Goal: Task Accomplishment & Management: Complete application form

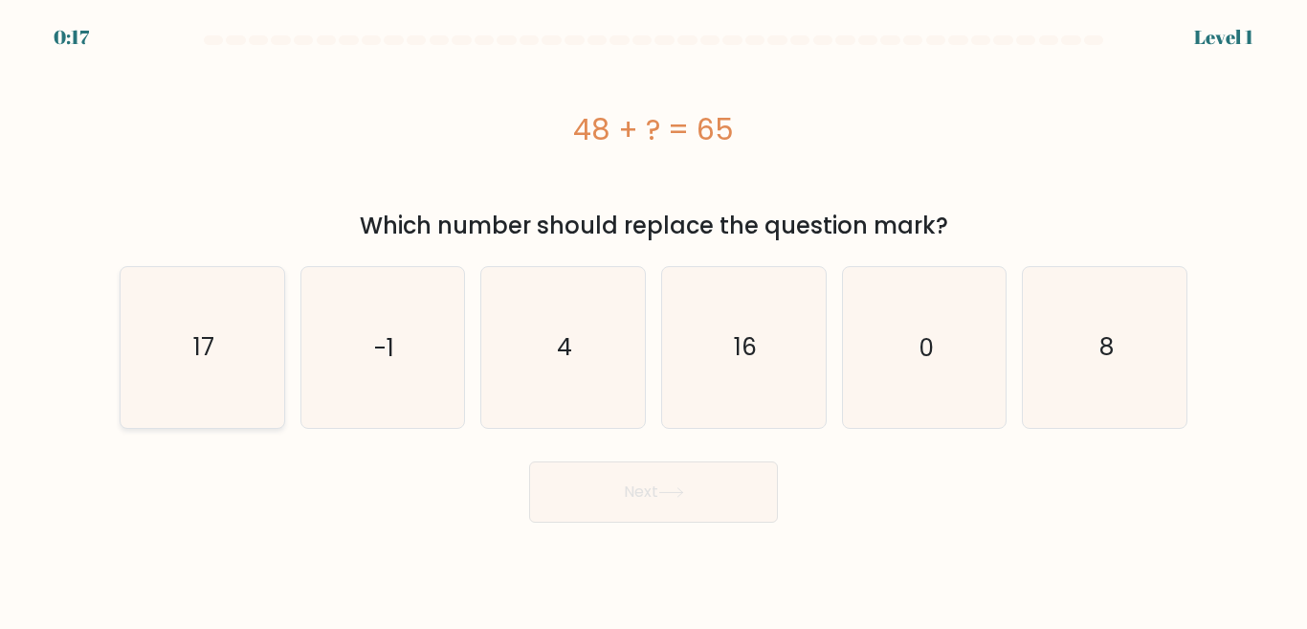
click at [239, 354] on icon "17" at bounding box center [202, 347] width 160 height 160
click at [654, 320] on input "a. 17" at bounding box center [654, 317] width 1 height 5
radio input "true"
click at [684, 488] on icon at bounding box center [671, 492] width 26 height 11
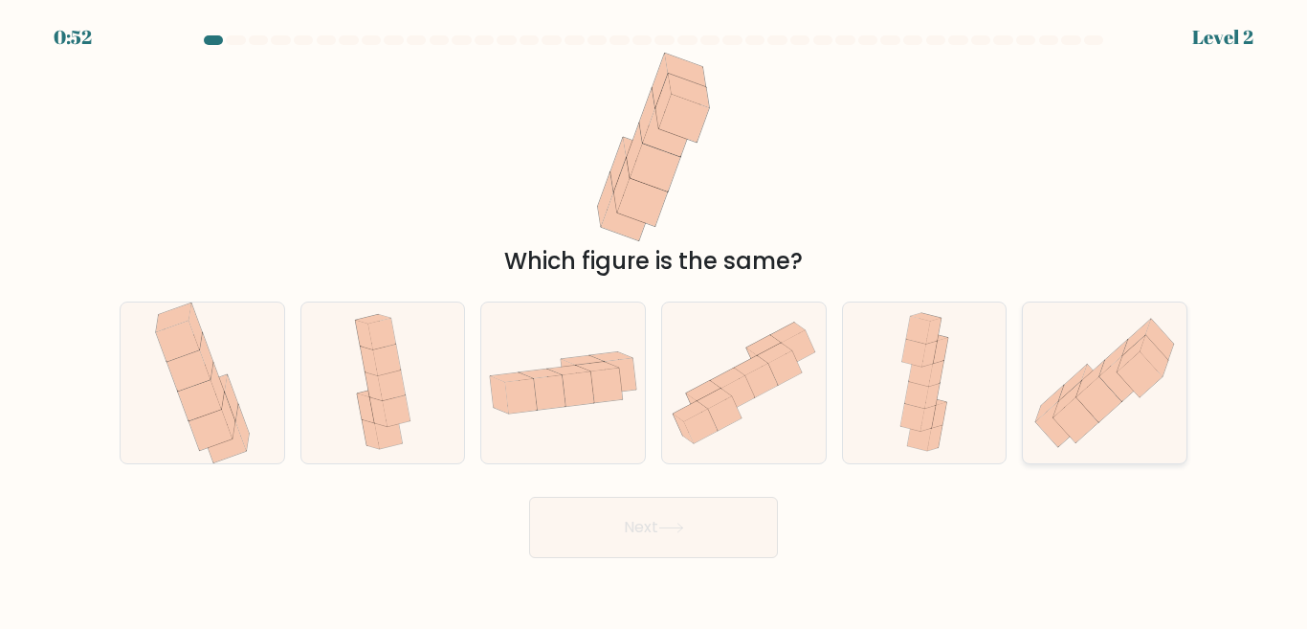
click at [1054, 416] on icon at bounding box center [1080, 411] width 52 height 62
click at [655, 320] on input "f." at bounding box center [654, 317] width 1 height 5
radio input "true"
click at [703, 517] on button "Next" at bounding box center [653, 527] width 249 height 61
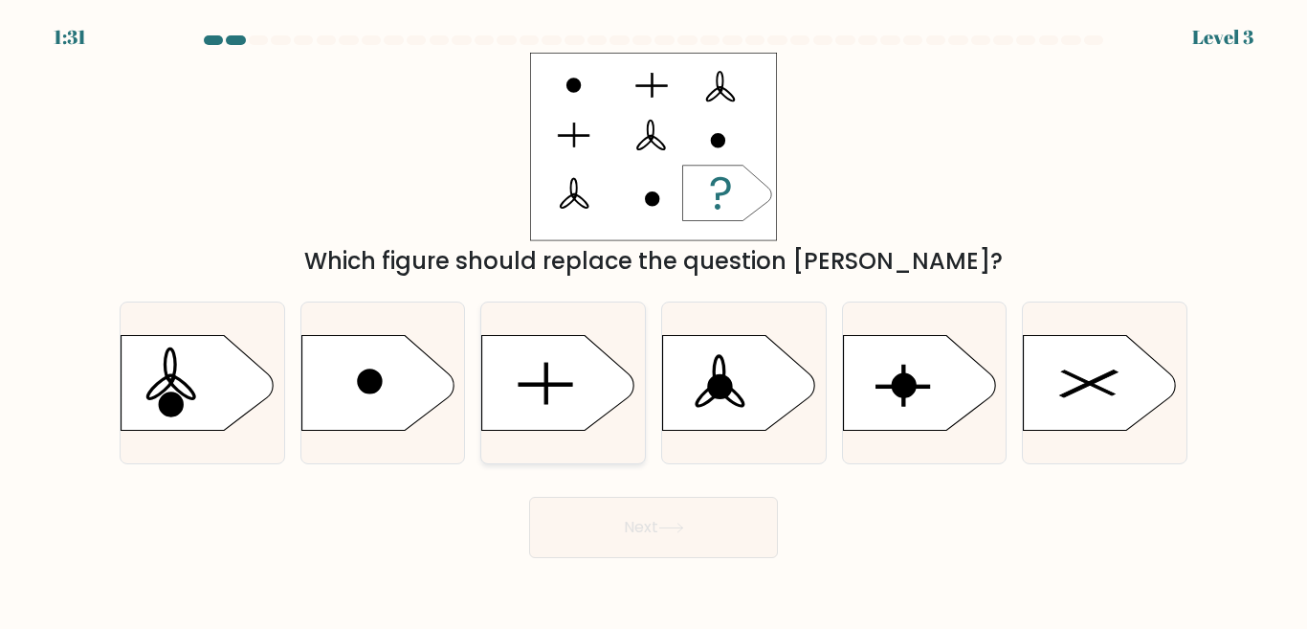
click at [584, 416] on icon at bounding box center [558, 383] width 153 height 96
click at [654, 320] on input "c." at bounding box center [654, 317] width 1 height 5
radio input "true"
click at [584, 416] on icon at bounding box center [558, 383] width 151 height 95
click at [654, 320] on input "c." at bounding box center [654, 317] width 1 height 5
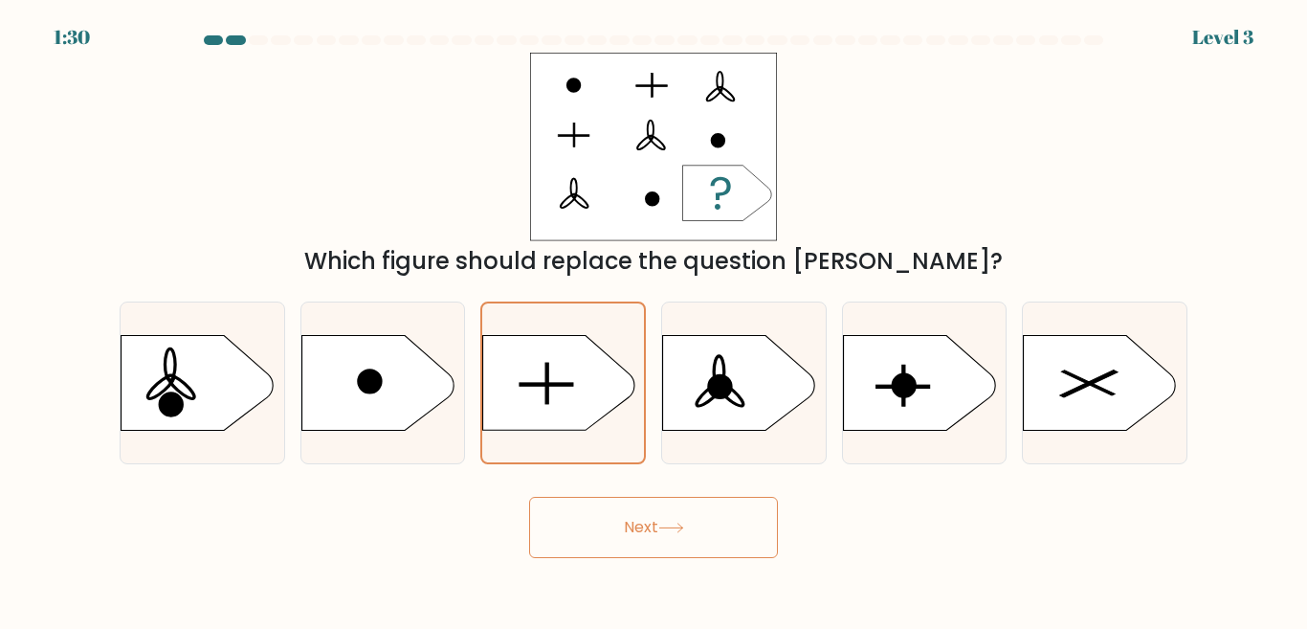
click at [623, 523] on button "Next" at bounding box center [653, 527] width 249 height 61
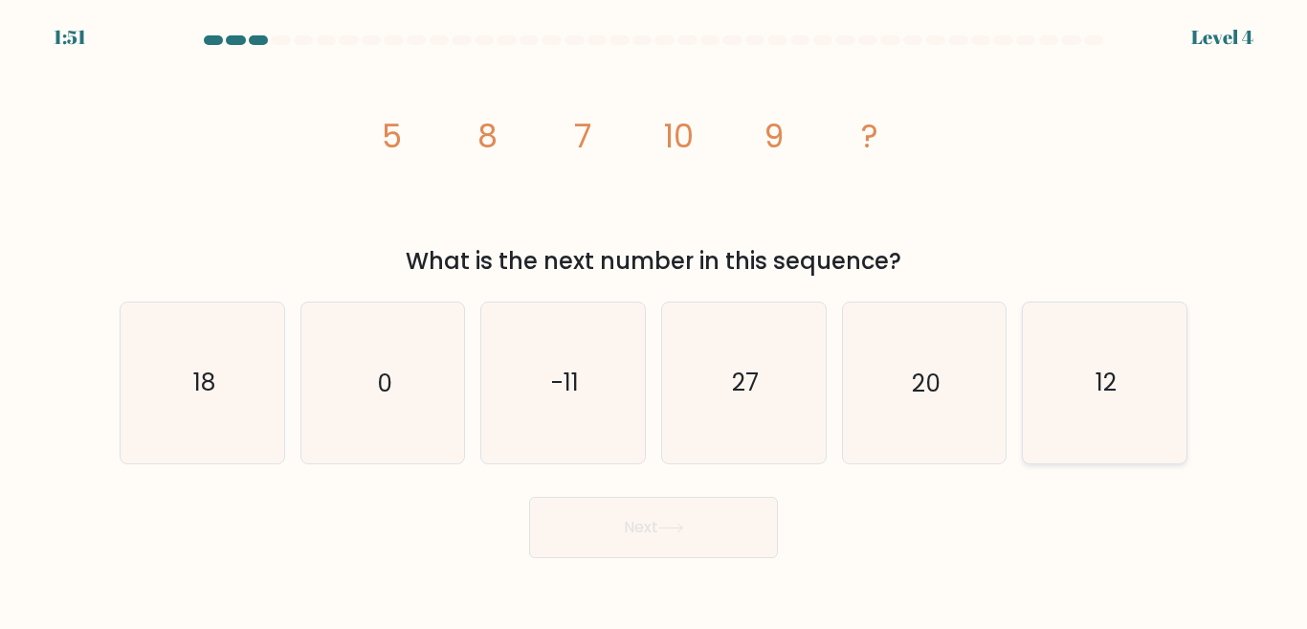
click at [1045, 377] on icon "12" at bounding box center [1105, 382] width 160 height 160
click at [655, 320] on input "f. 12" at bounding box center [654, 317] width 1 height 5
radio input "true"
click at [640, 531] on button "Next" at bounding box center [653, 527] width 249 height 61
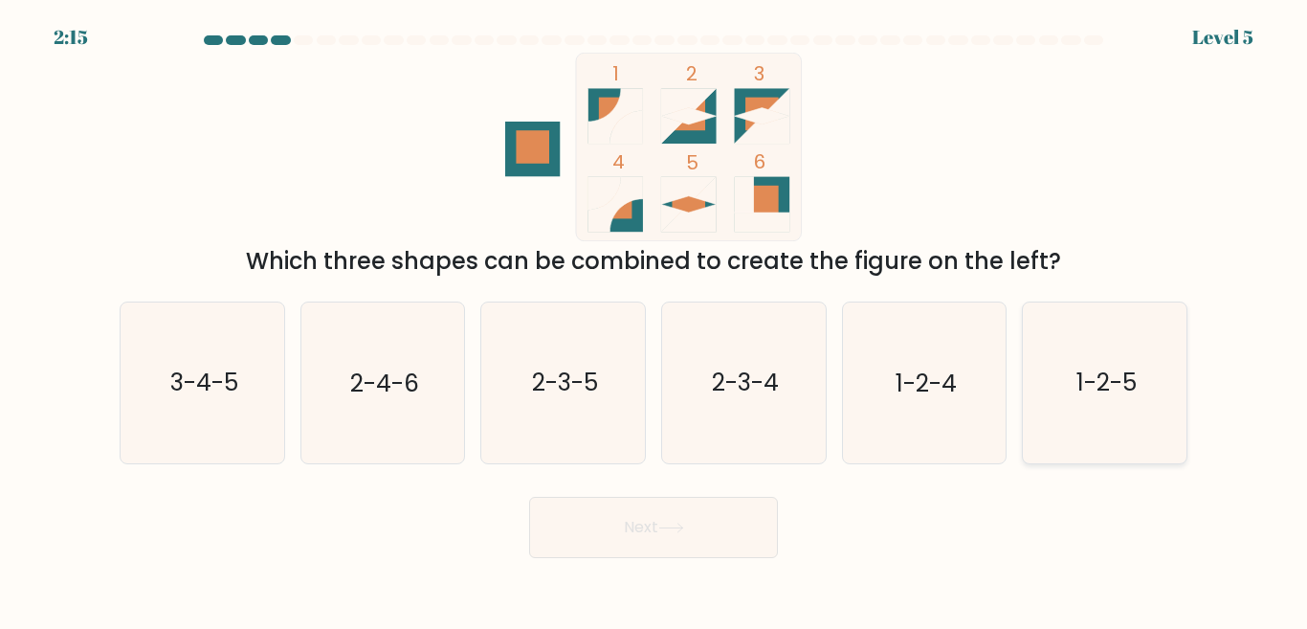
click at [1114, 385] on text "1-2-5" at bounding box center [1107, 382] width 60 height 33
click at [655, 320] on input "f. 1-2-5" at bounding box center [654, 317] width 1 height 5
radio input "true"
click at [596, 504] on button "Next" at bounding box center [653, 527] width 249 height 61
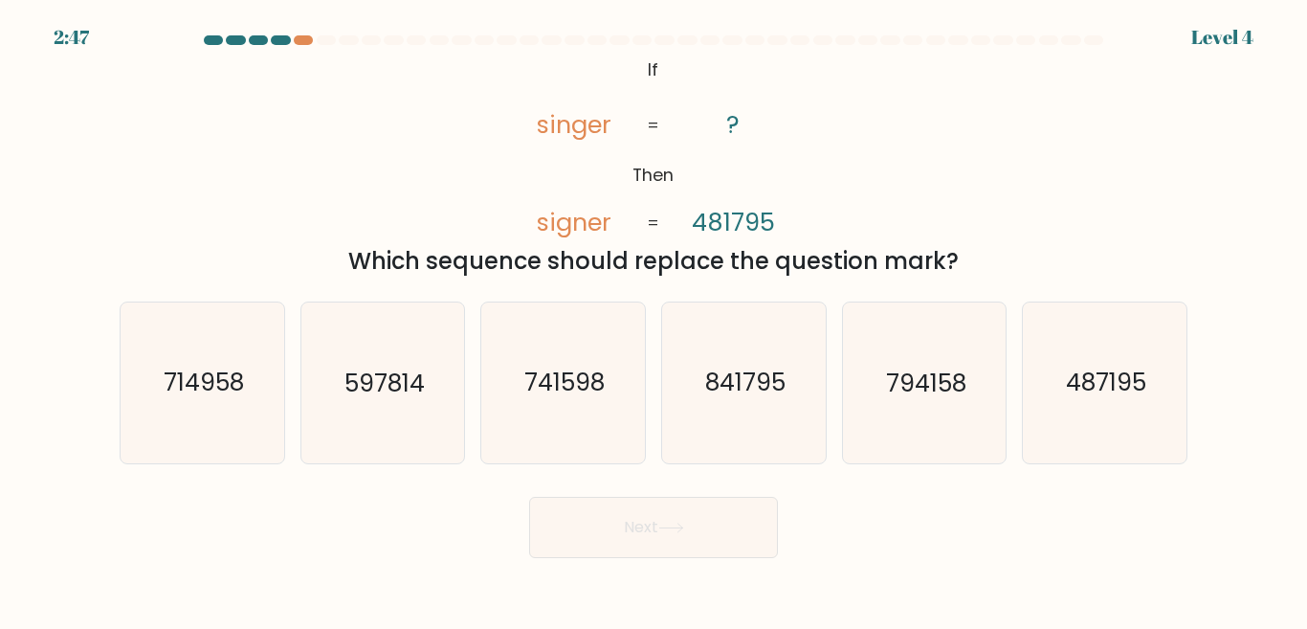
click at [1221, 378] on form "If ?" at bounding box center [653, 296] width 1307 height 523
click at [1094, 391] on text "487195" at bounding box center [1106, 382] width 80 height 33
click at [655, 320] on input "f. 487195" at bounding box center [654, 317] width 1 height 5
radio input "true"
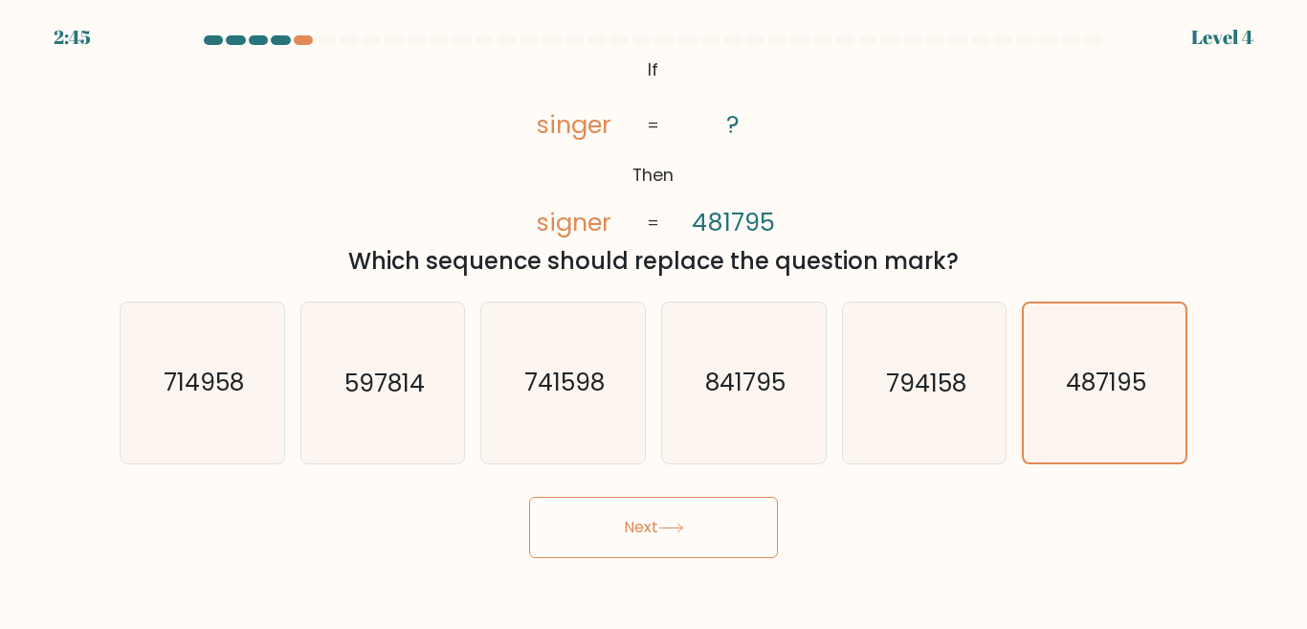
click at [666, 528] on icon at bounding box center [671, 528] width 26 height 11
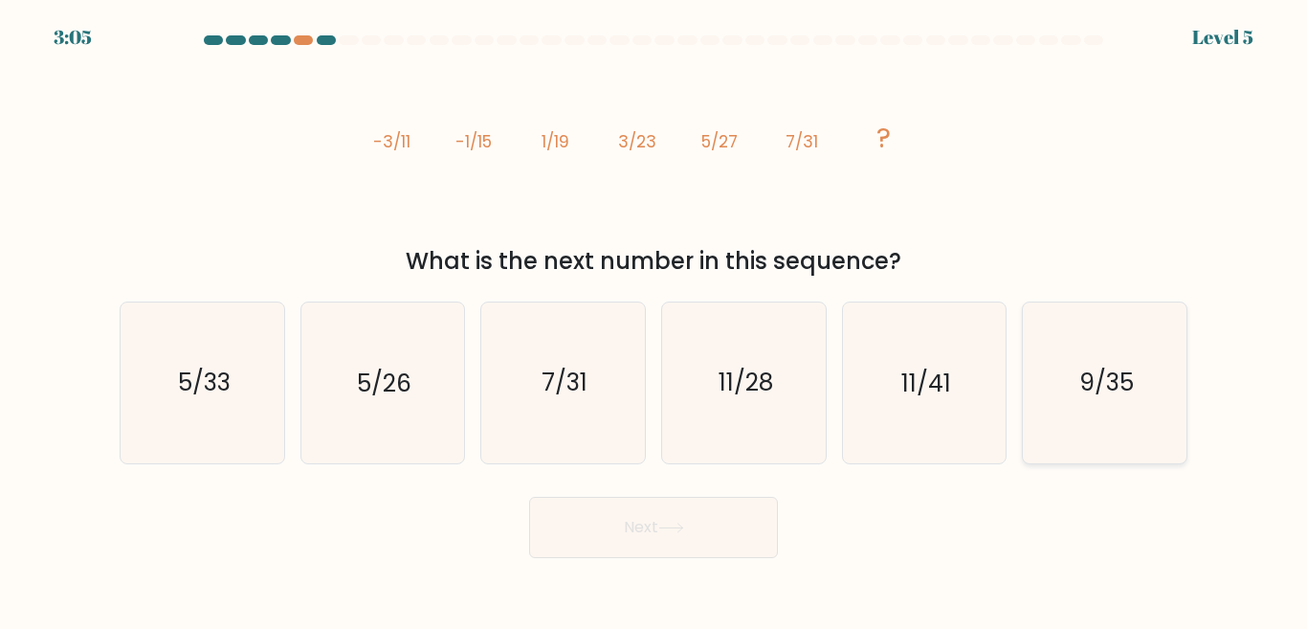
click at [1087, 408] on icon "9/35" at bounding box center [1105, 382] width 160 height 160
click at [655, 320] on input "f. 9/35" at bounding box center [654, 317] width 1 height 5
radio input "true"
click at [700, 534] on button "Next" at bounding box center [653, 527] width 249 height 61
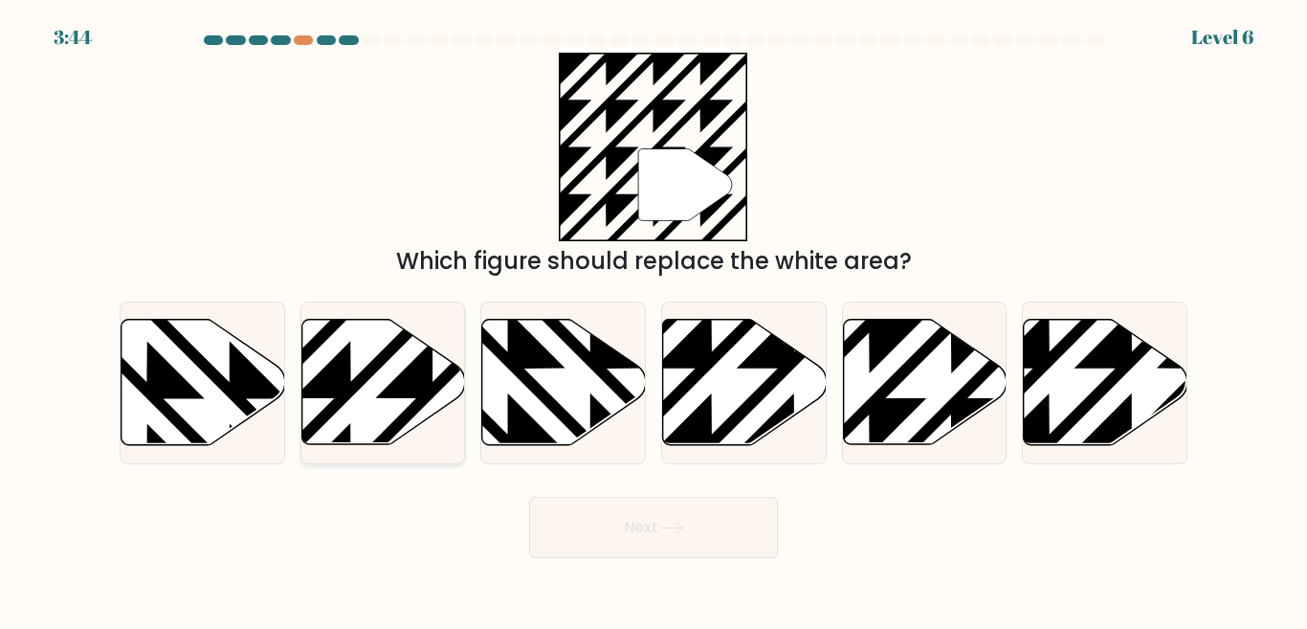
click at [370, 423] on icon at bounding box center [383, 382] width 164 height 125
click at [654, 320] on input "b." at bounding box center [654, 317] width 1 height 5
radio input "true"
click at [615, 519] on button "Next" at bounding box center [653, 527] width 249 height 61
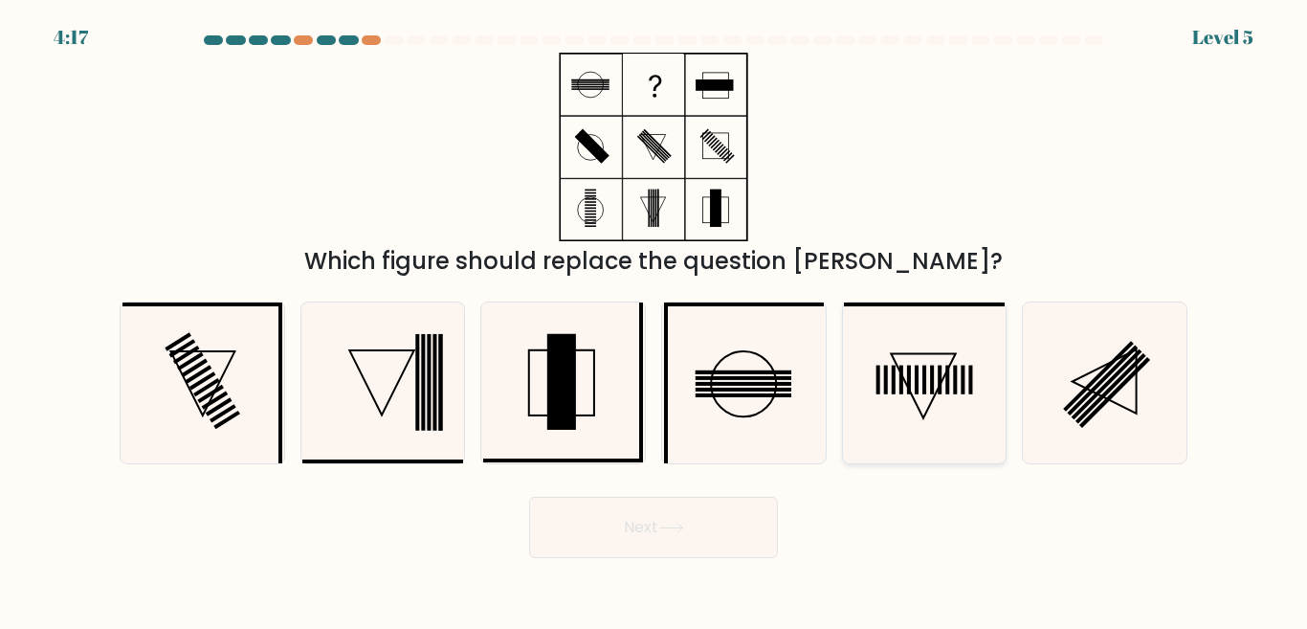
click at [929, 444] on icon at bounding box center [924, 382] width 160 height 160
click at [655, 320] on input "e." at bounding box center [654, 317] width 1 height 5
radio input "true"
click at [688, 510] on button "Next" at bounding box center [653, 527] width 249 height 61
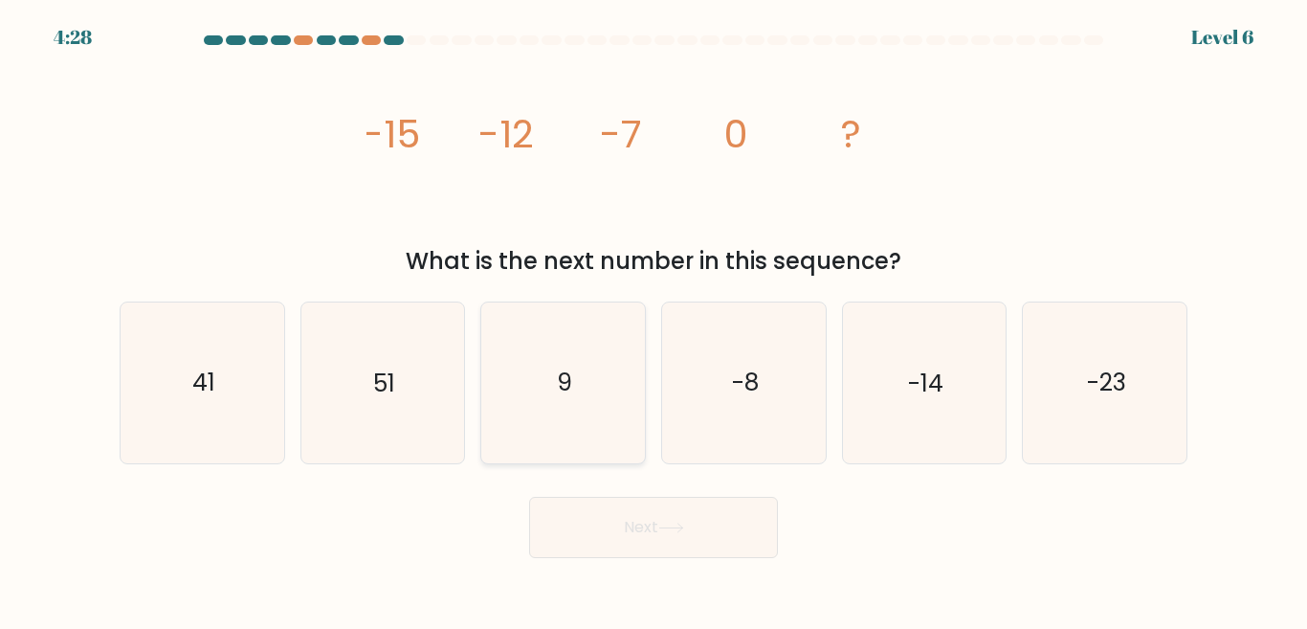
click at [553, 413] on icon "9" at bounding box center [563, 382] width 160 height 160
click at [654, 320] on input "c. 9" at bounding box center [654, 317] width 1 height 5
radio input "true"
click at [612, 547] on button "Next" at bounding box center [653, 527] width 249 height 61
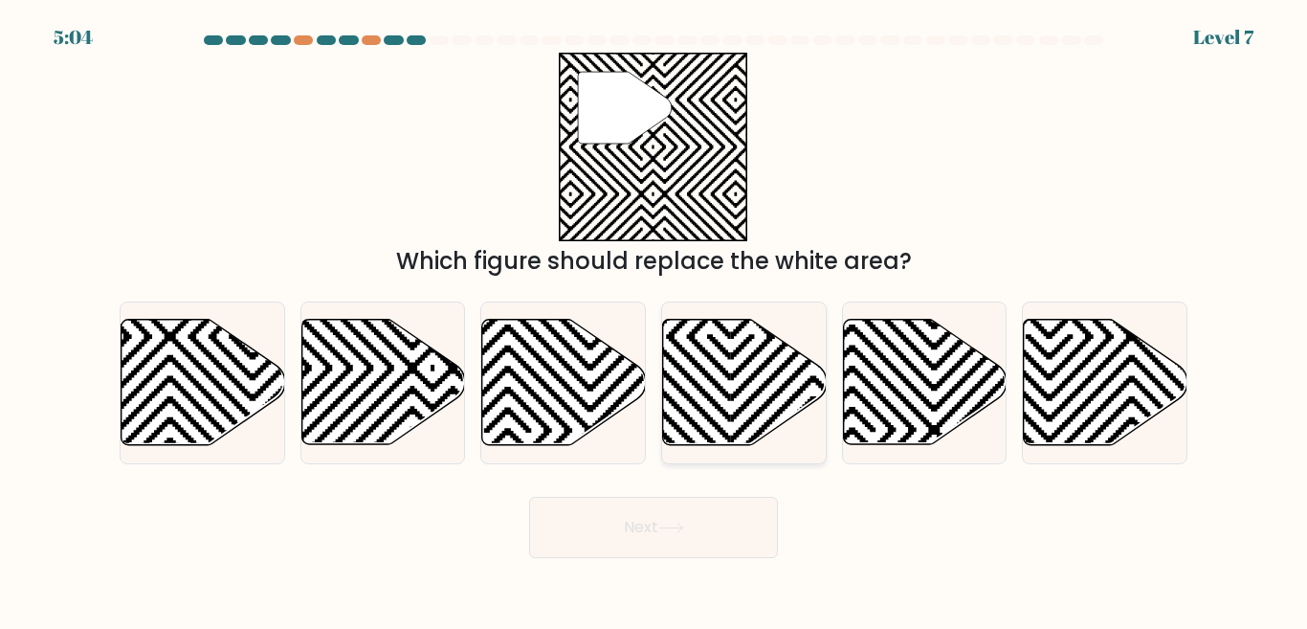
click at [711, 414] on icon at bounding box center [745, 382] width 164 height 125
click at [655, 320] on input "d." at bounding box center [654, 317] width 1 height 5
radio input "true"
drag, startPoint x: 711, startPoint y: 414, endPoint x: 708, endPoint y: 446, distance: 31.7
click at [711, 414] on icon at bounding box center [745, 382] width 162 height 123
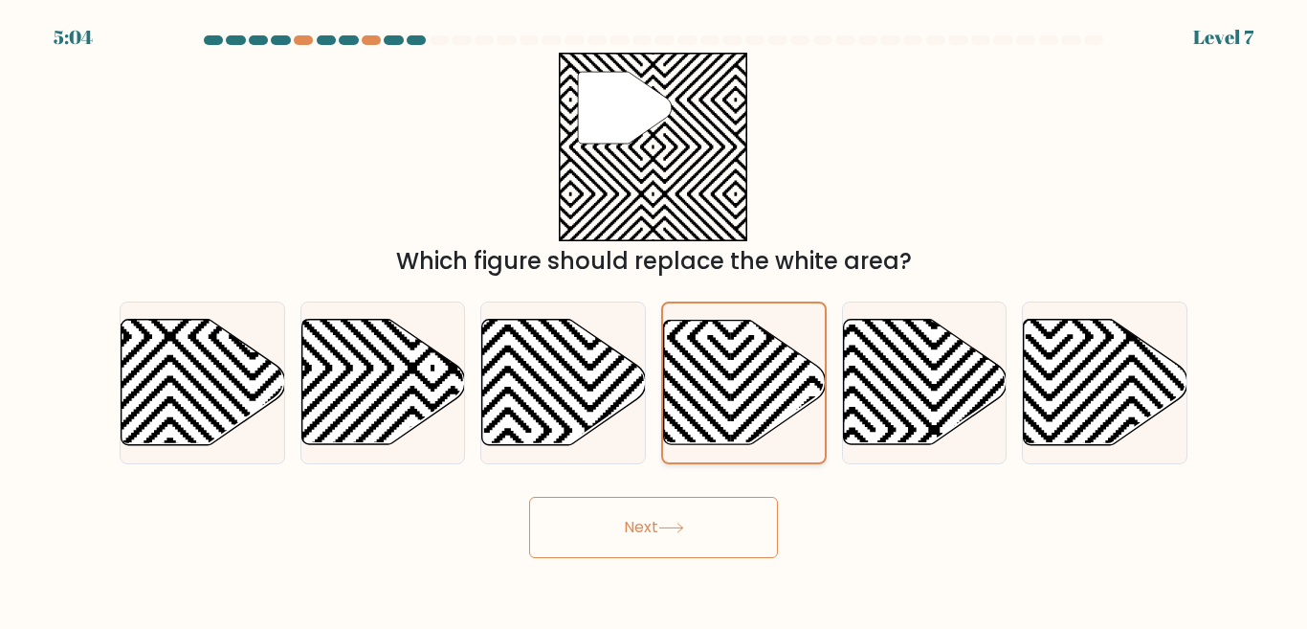
click at [655, 320] on input "d." at bounding box center [654, 317] width 1 height 5
click at [396, 401] on icon at bounding box center [383, 382] width 164 height 125
click at [654, 320] on input "b." at bounding box center [654, 317] width 1 height 5
radio input "true"
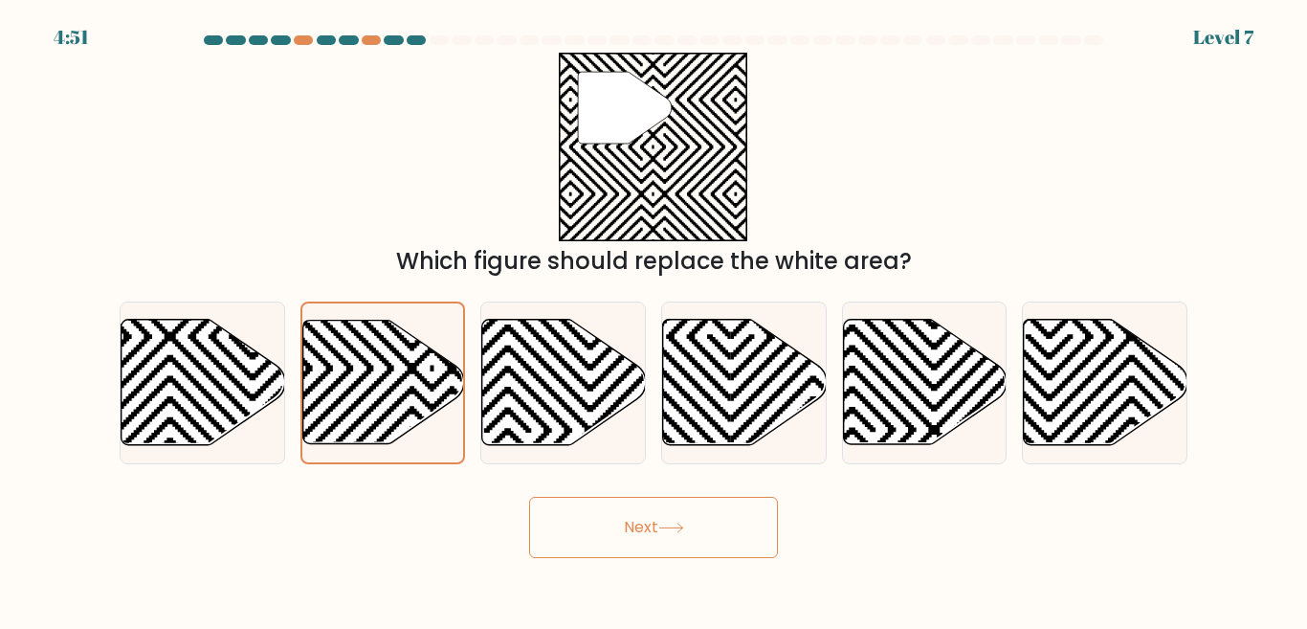
click at [571, 538] on button "Next" at bounding box center [653, 527] width 249 height 61
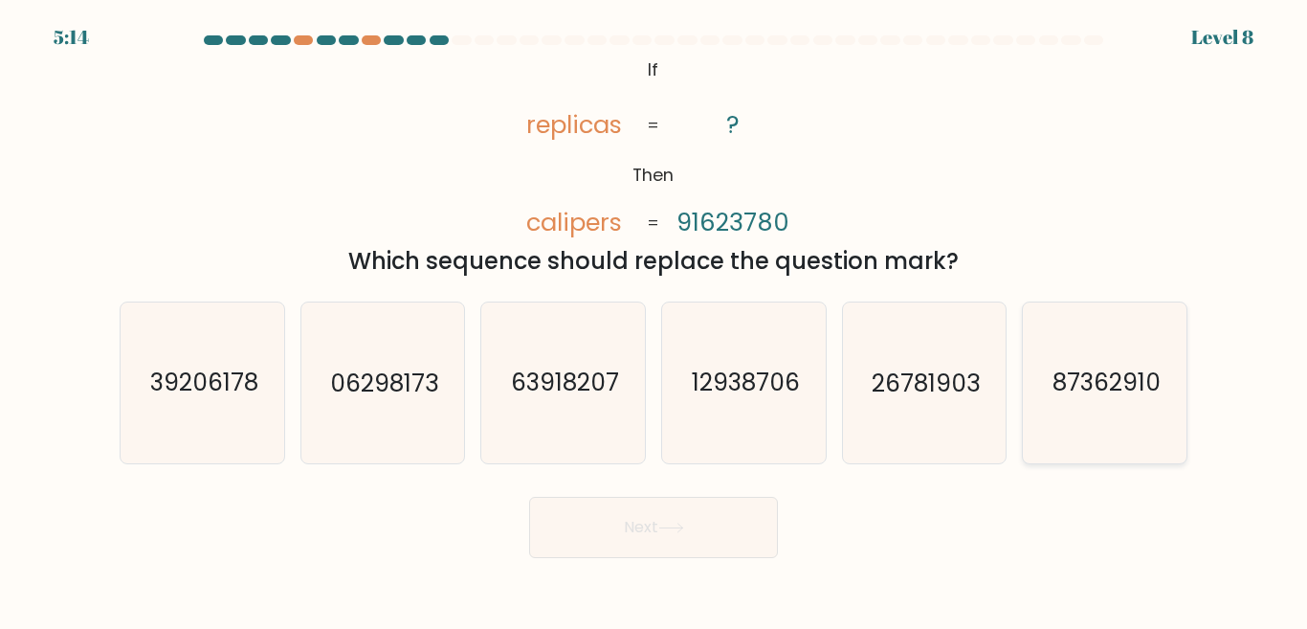
click at [1130, 389] on text "87362910" at bounding box center [1107, 382] width 108 height 33
click at [655, 320] on input "f. 87362910" at bounding box center [654, 317] width 1 height 5
radio input "true"
click at [781, 537] on div "Next" at bounding box center [653, 522] width 1091 height 71
click at [743, 534] on button "Next" at bounding box center [653, 527] width 249 height 61
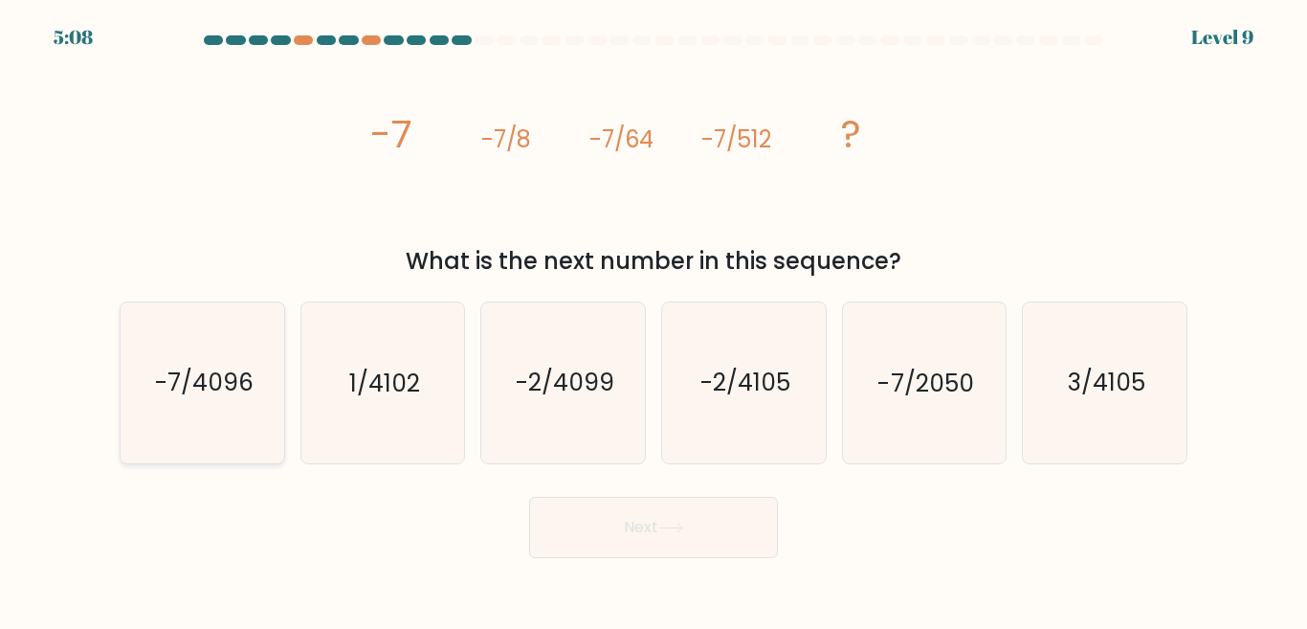
click at [173, 391] on text "-7/4096" at bounding box center [203, 382] width 99 height 33
click at [654, 320] on input "a. -7/4096" at bounding box center [654, 317] width 1 height 5
radio input "true"
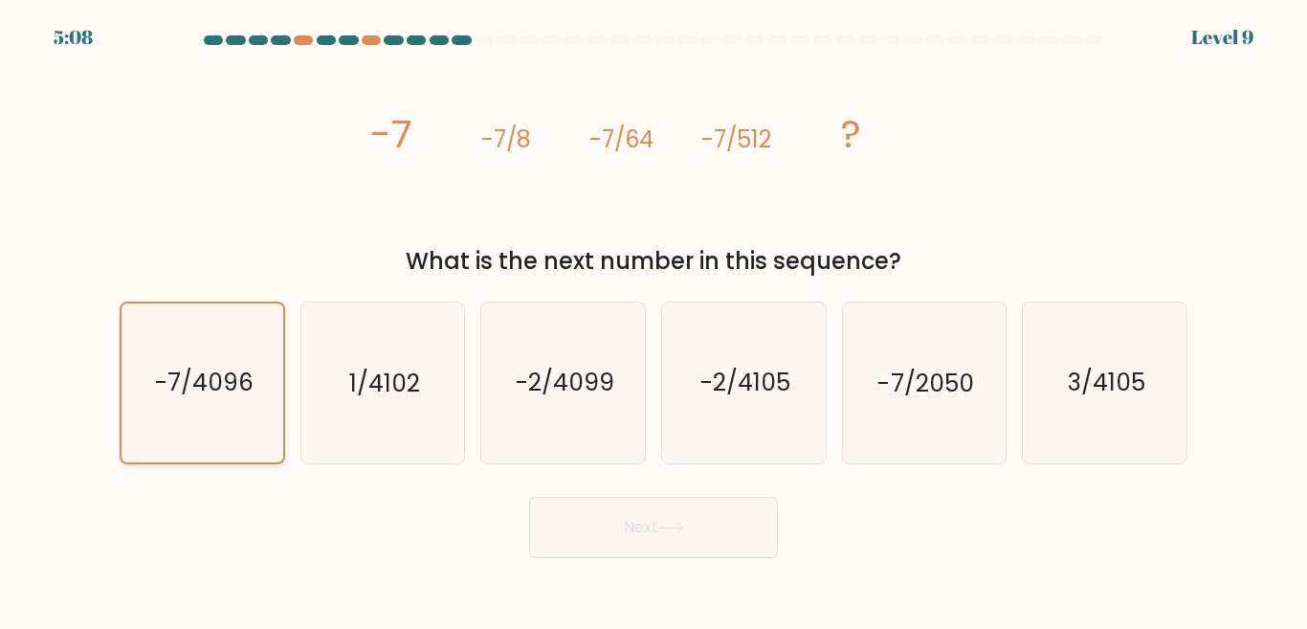
click at [173, 391] on text "-7/4096" at bounding box center [203, 382] width 99 height 33
click at [654, 320] on input "a. -7/4096" at bounding box center [654, 317] width 1 height 5
click at [211, 425] on icon "-7/4096" at bounding box center [202, 382] width 158 height 158
click at [654, 320] on input "a. -7/4096" at bounding box center [654, 317] width 1 height 5
click at [692, 526] on button "Next" at bounding box center [653, 527] width 249 height 61
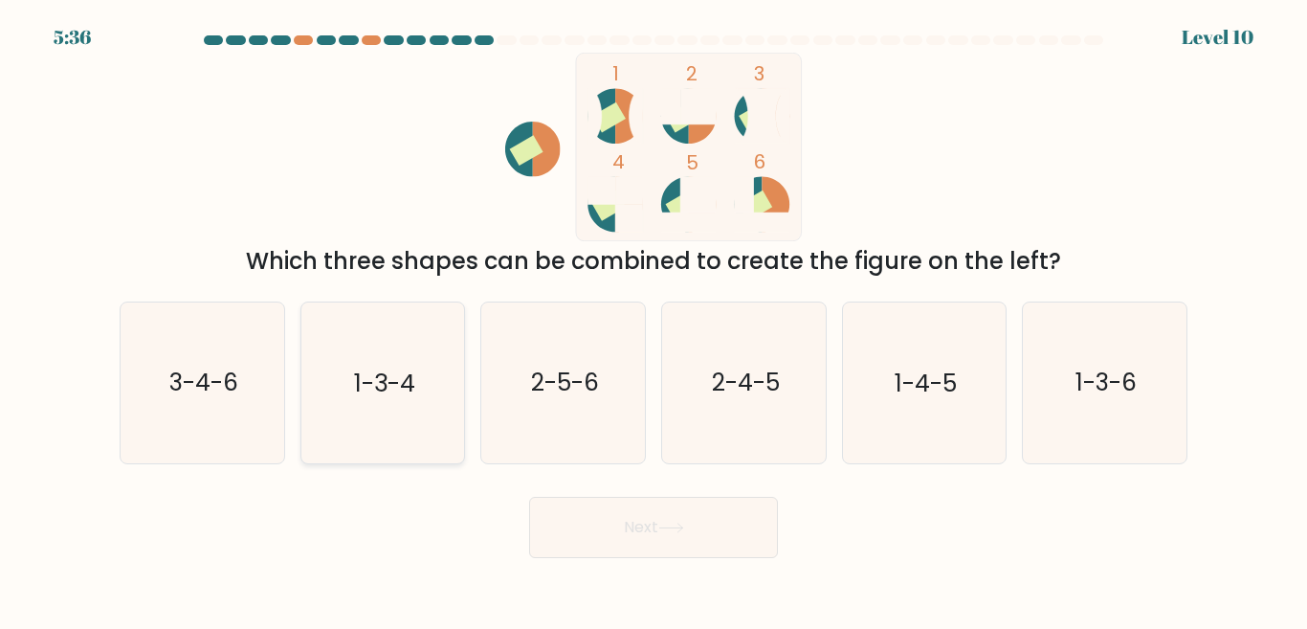
click at [361, 361] on icon "1-3-4" at bounding box center [382, 382] width 160 height 160
click at [654, 320] on input "b. 1-3-4" at bounding box center [654, 317] width 1 height 5
radio input "true"
click at [609, 506] on button "Next" at bounding box center [653, 527] width 249 height 61
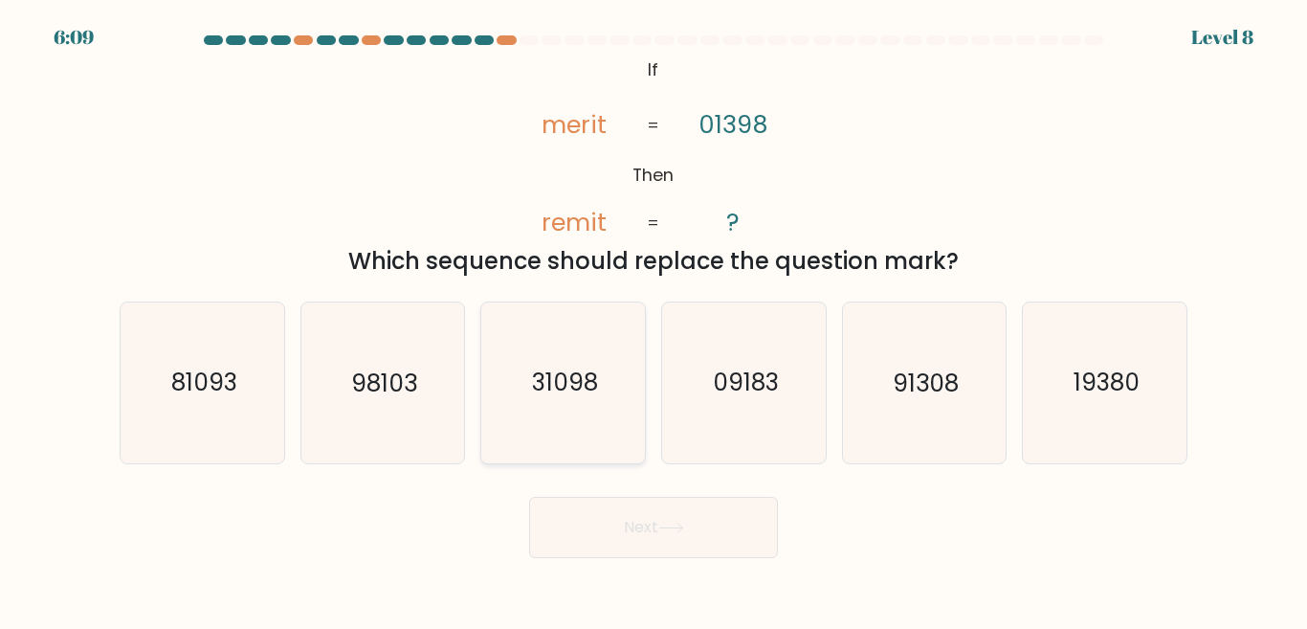
click at [586, 412] on icon "31098" at bounding box center [563, 382] width 160 height 160
click at [654, 320] on input "c. 31098" at bounding box center [654, 317] width 1 height 5
radio input "true"
click at [614, 517] on button "Next" at bounding box center [653, 527] width 249 height 61
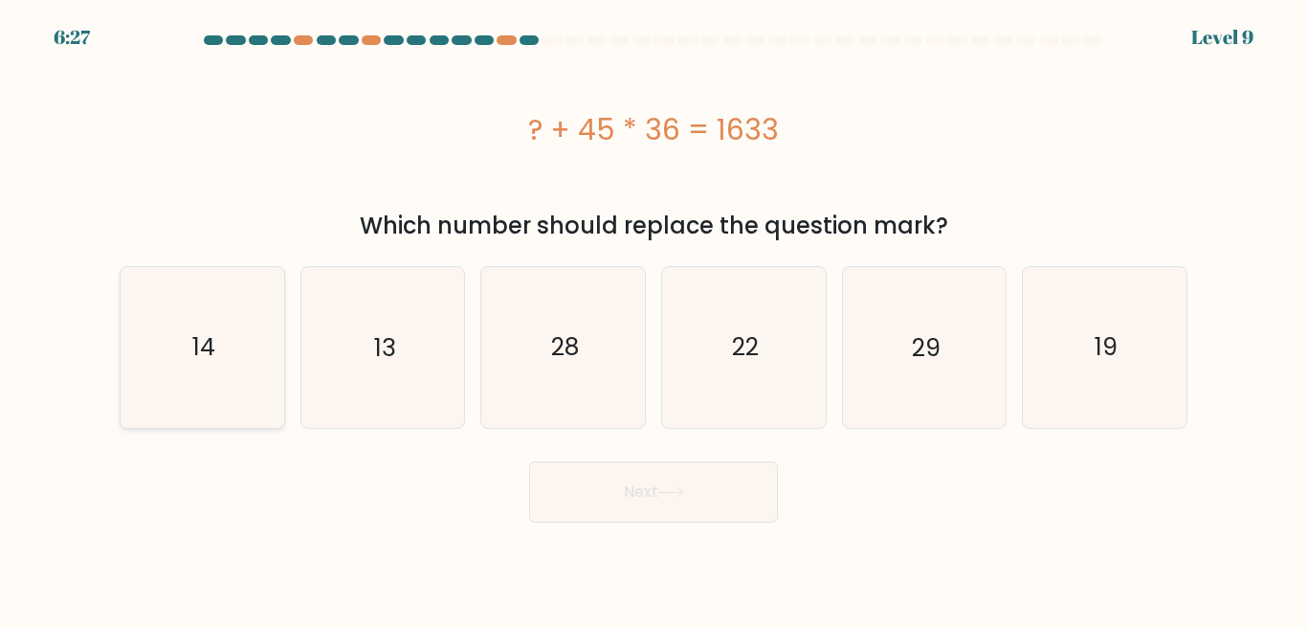
click at [184, 367] on icon "14" at bounding box center [202, 347] width 160 height 160
click at [654, 320] on input "a. 14" at bounding box center [654, 317] width 1 height 5
radio input "true"
click at [184, 367] on icon "14" at bounding box center [202, 347] width 158 height 158
click at [654, 320] on input "a. 14" at bounding box center [654, 317] width 1 height 5
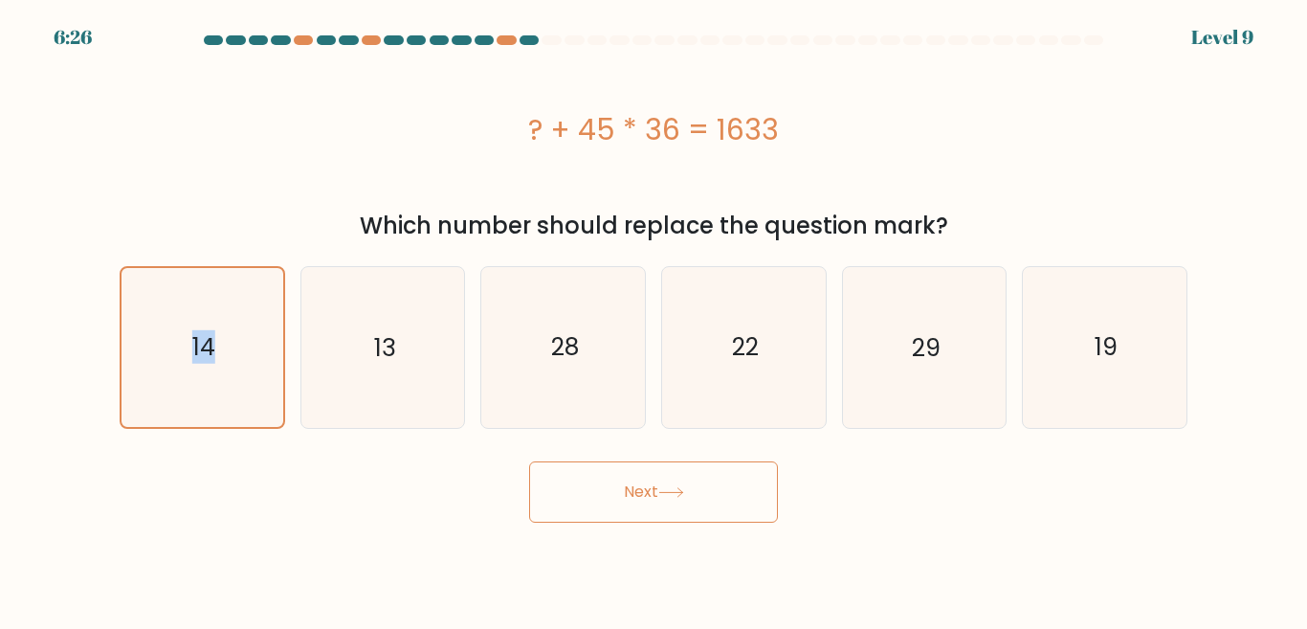
click at [608, 499] on button "Next" at bounding box center [653, 491] width 249 height 61
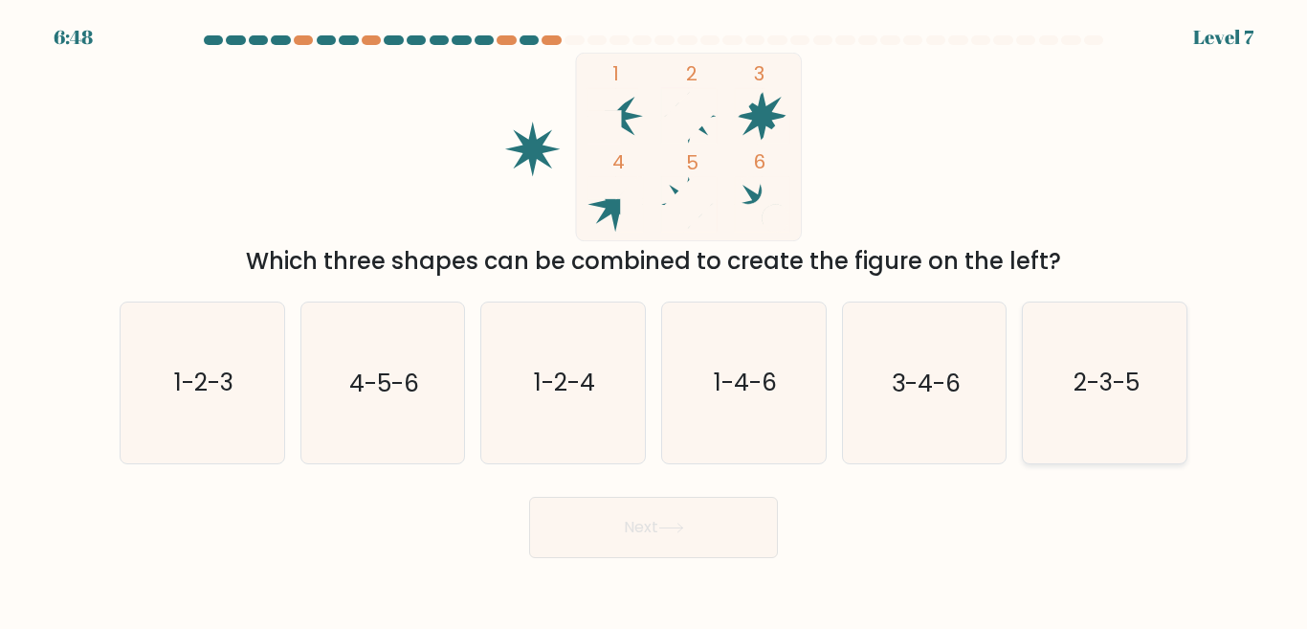
click at [1095, 359] on icon "2-3-5" at bounding box center [1105, 382] width 160 height 160
click at [655, 320] on input "f. 2-3-5" at bounding box center [654, 317] width 1 height 5
radio input "true"
click at [701, 533] on button "Next" at bounding box center [653, 527] width 249 height 61
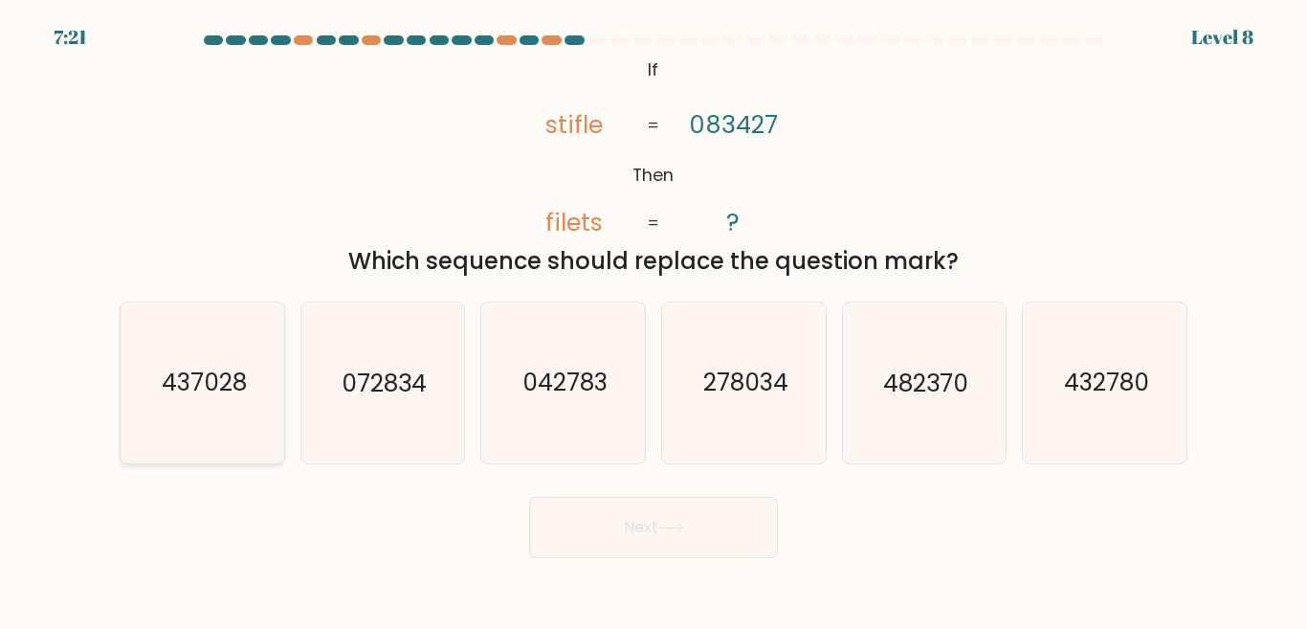
drag, startPoint x: 208, startPoint y: 410, endPoint x: 224, endPoint y: 417, distance: 18.0
click at [208, 411] on icon "437028" at bounding box center [202, 382] width 160 height 160
click at [654, 320] on input "a. 437028" at bounding box center [654, 317] width 1 height 5
radio input "true"
drag, startPoint x: 1121, startPoint y: 348, endPoint x: 1095, endPoint y: 367, distance: 31.6
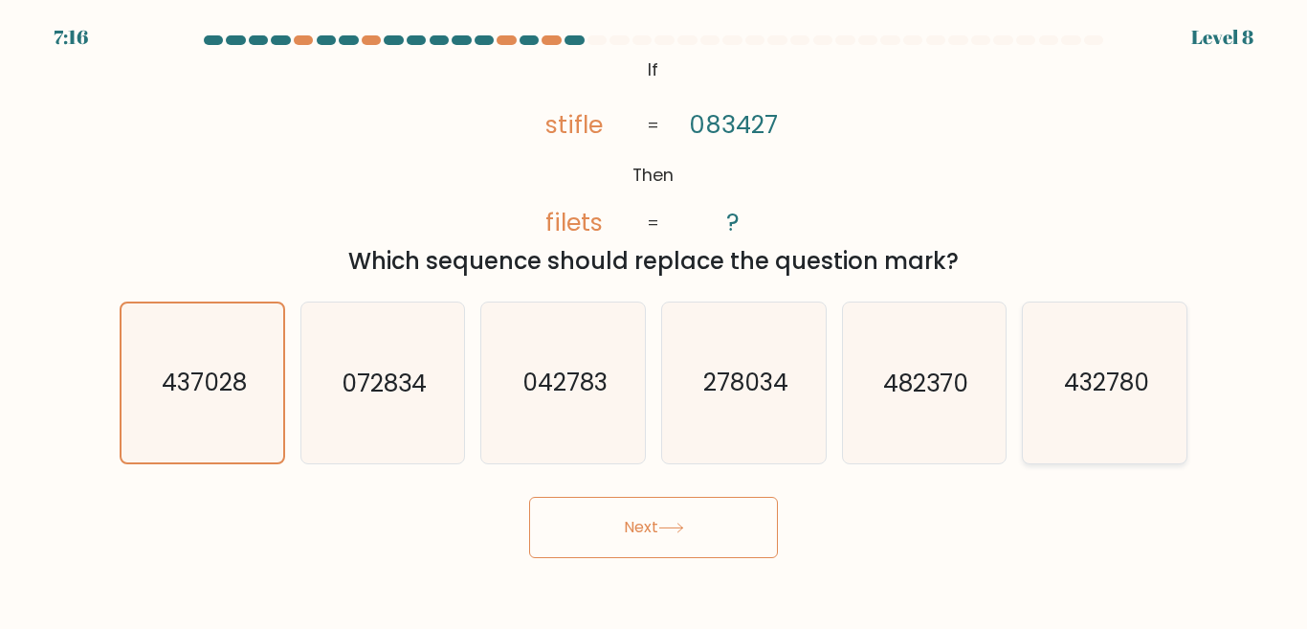
click at [1121, 348] on icon "432780" at bounding box center [1105, 382] width 160 height 160
click at [655, 320] on input "f. 432780" at bounding box center [654, 317] width 1 height 5
radio input "true"
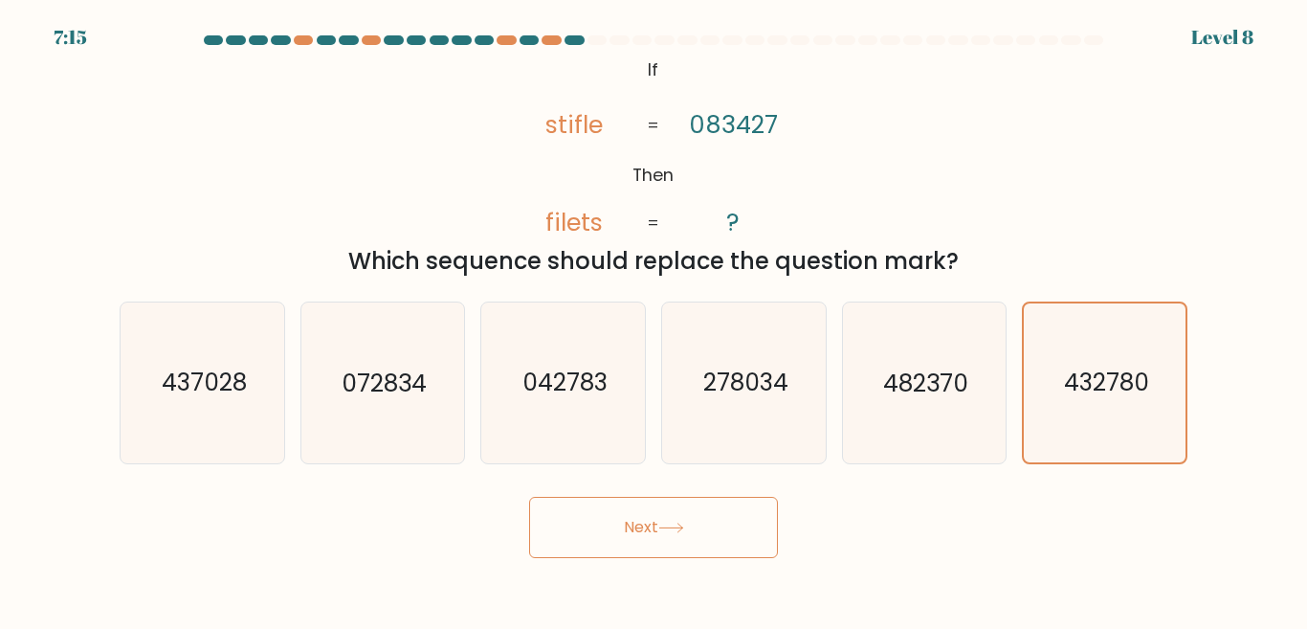
click at [667, 533] on button "Next" at bounding box center [653, 527] width 249 height 61
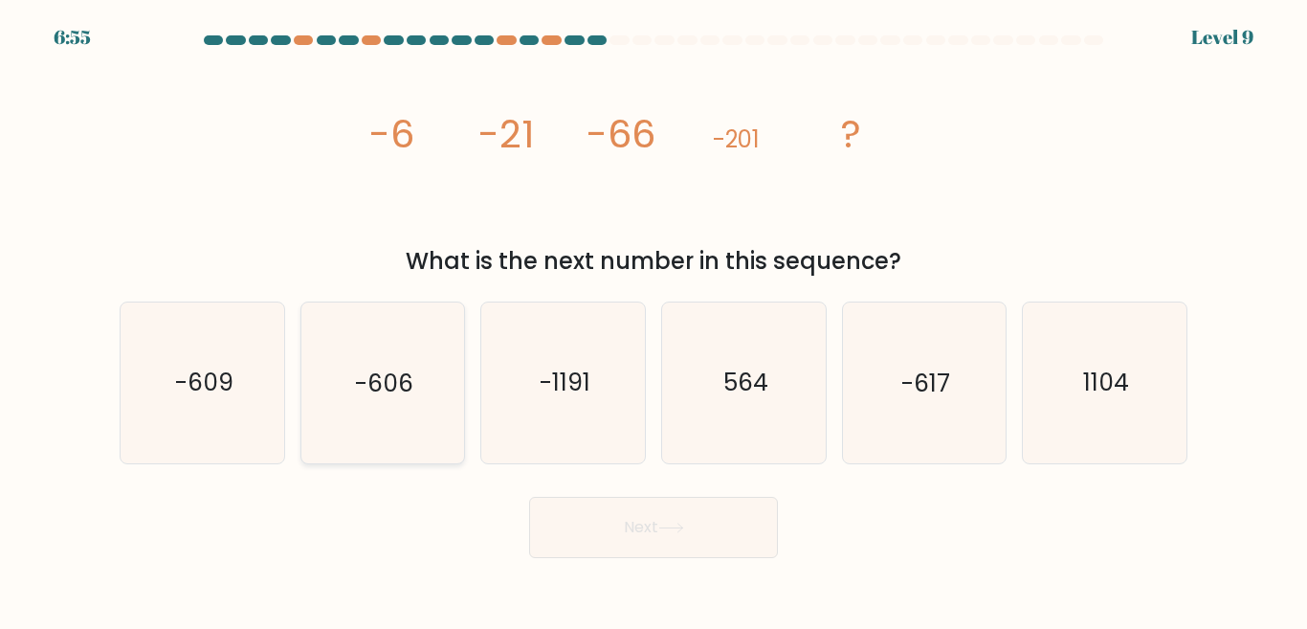
click at [343, 382] on icon "-606" at bounding box center [382, 382] width 160 height 160
click at [654, 320] on input "b. -606" at bounding box center [654, 317] width 1 height 5
radio input "true"
click at [686, 509] on button "Next" at bounding box center [653, 527] width 249 height 61
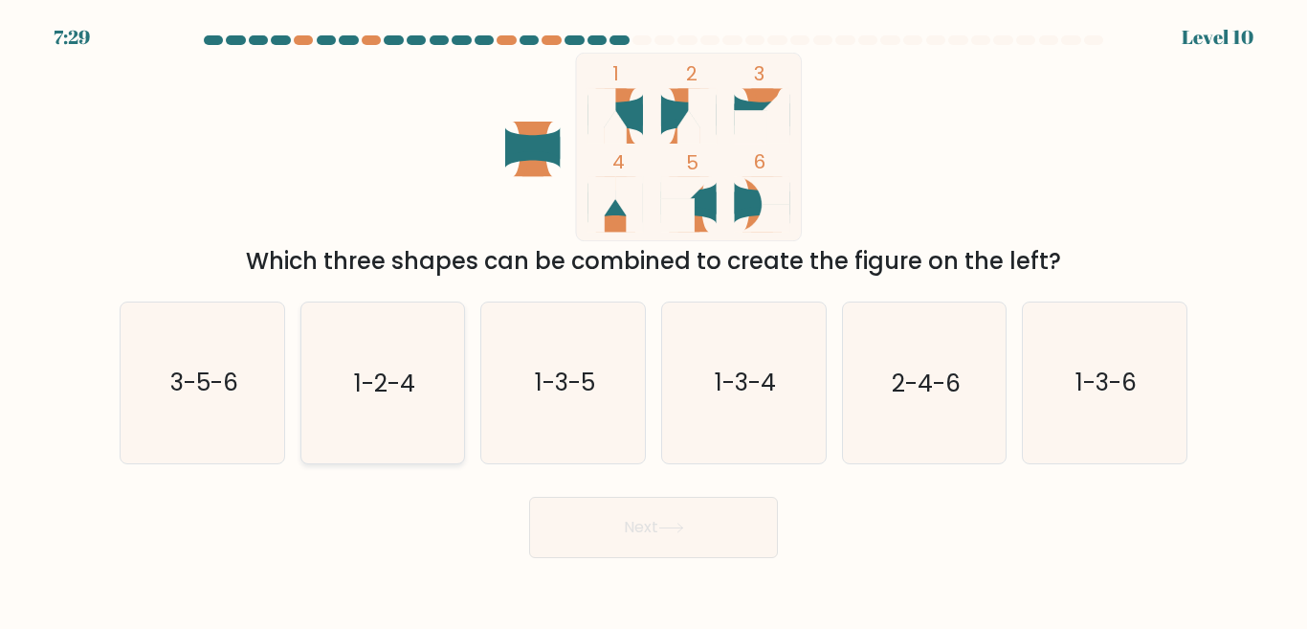
click at [316, 385] on icon "1-2-4" at bounding box center [382, 382] width 160 height 160
click at [654, 320] on input "b. 1-2-4" at bounding box center [654, 317] width 1 height 5
radio input "true"
click at [610, 525] on button "Next" at bounding box center [653, 527] width 249 height 61
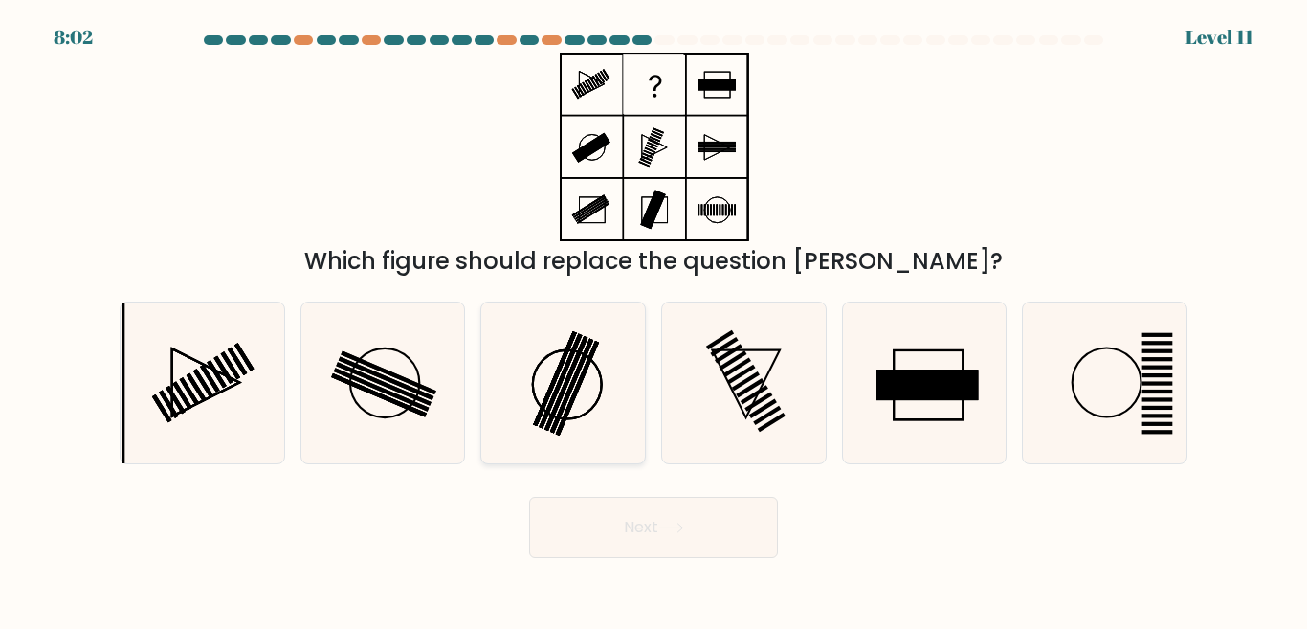
click at [557, 383] on icon at bounding box center [563, 382] width 160 height 160
click at [654, 320] on input "c." at bounding box center [654, 317] width 1 height 5
radio input "true"
click at [655, 557] on body "8:02 Level 11" at bounding box center [653, 314] width 1307 height 629
click at [656, 539] on button "Next" at bounding box center [653, 527] width 249 height 61
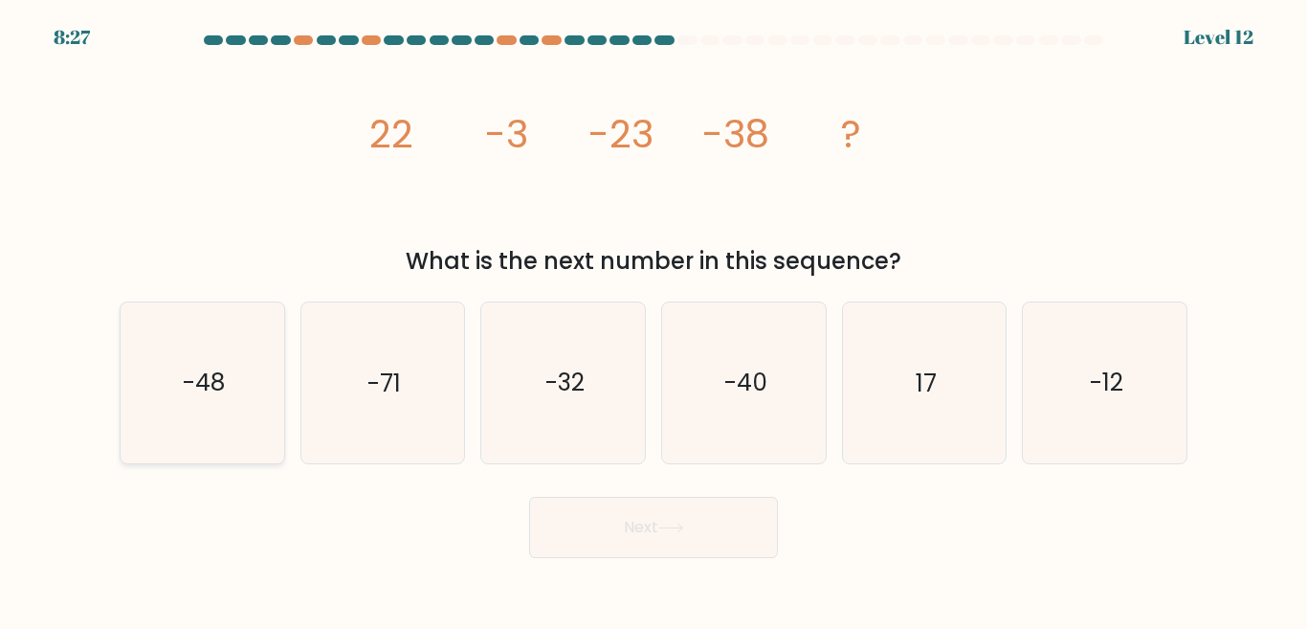
click at [262, 408] on icon "-48" at bounding box center [202, 382] width 160 height 160
click at [654, 320] on input "a. -48" at bounding box center [654, 317] width 1 height 5
radio input "true"
click at [630, 520] on button "Next" at bounding box center [653, 527] width 249 height 61
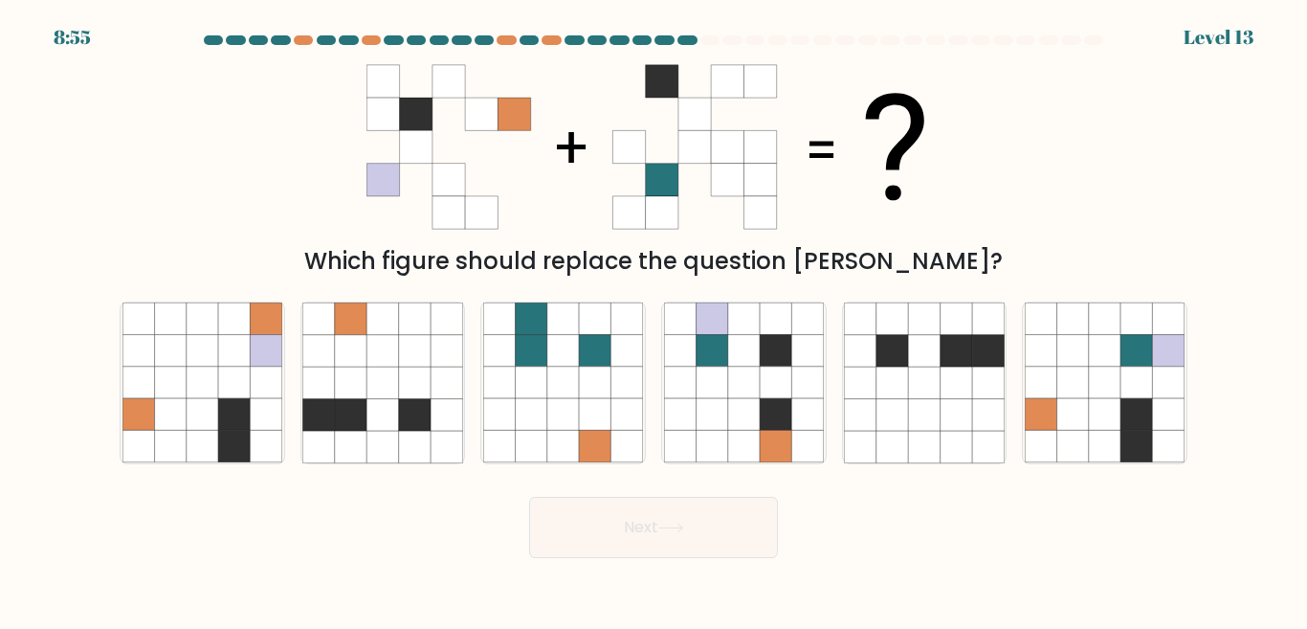
click at [1207, 421] on form at bounding box center [653, 296] width 1307 height 523
click at [1167, 403] on icon at bounding box center [1169, 415] width 32 height 32
click at [655, 320] on input "f." at bounding box center [654, 317] width 1 height 5
radio input "true"
click at [733, 538] on button "Next" at bounding box center [653, 527] width 249 height 61
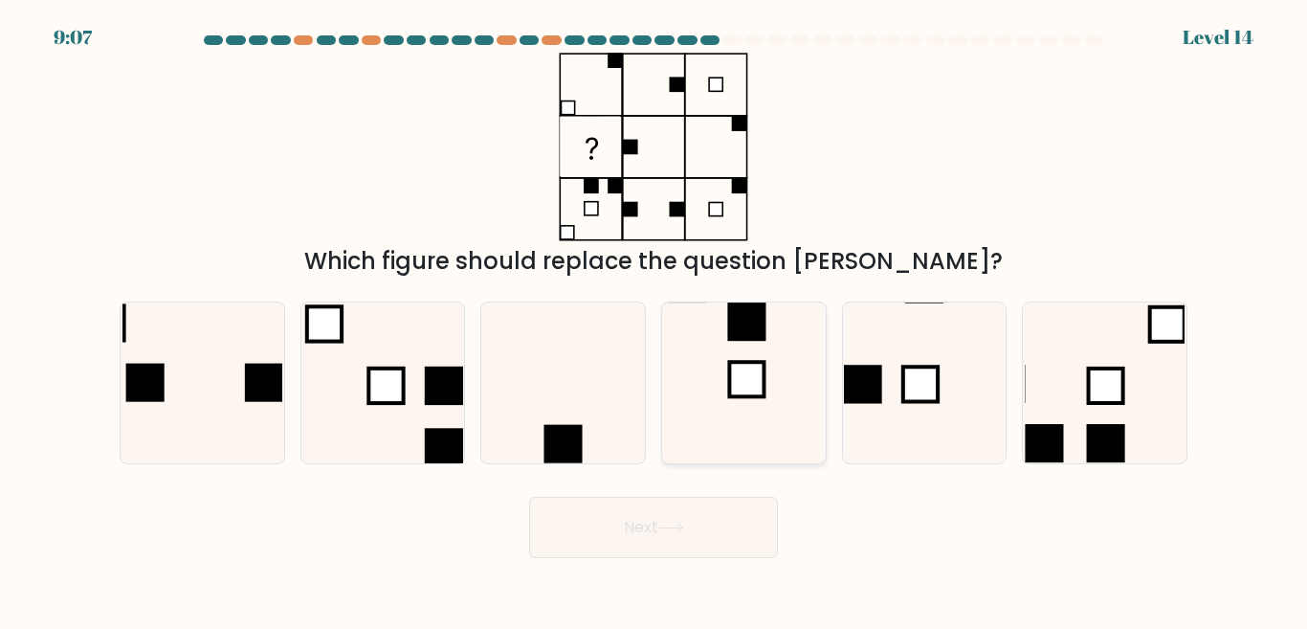
click at [735, 428] on icon at bounding box center [744, 382] width 160 height 160
click at [655, 320] on input "d." at bounding box center [654, 317] width 1 height 5
radio input "true"
click at [709, 522] on button "Next" at bounding box center [653, 527] width 249 height 61
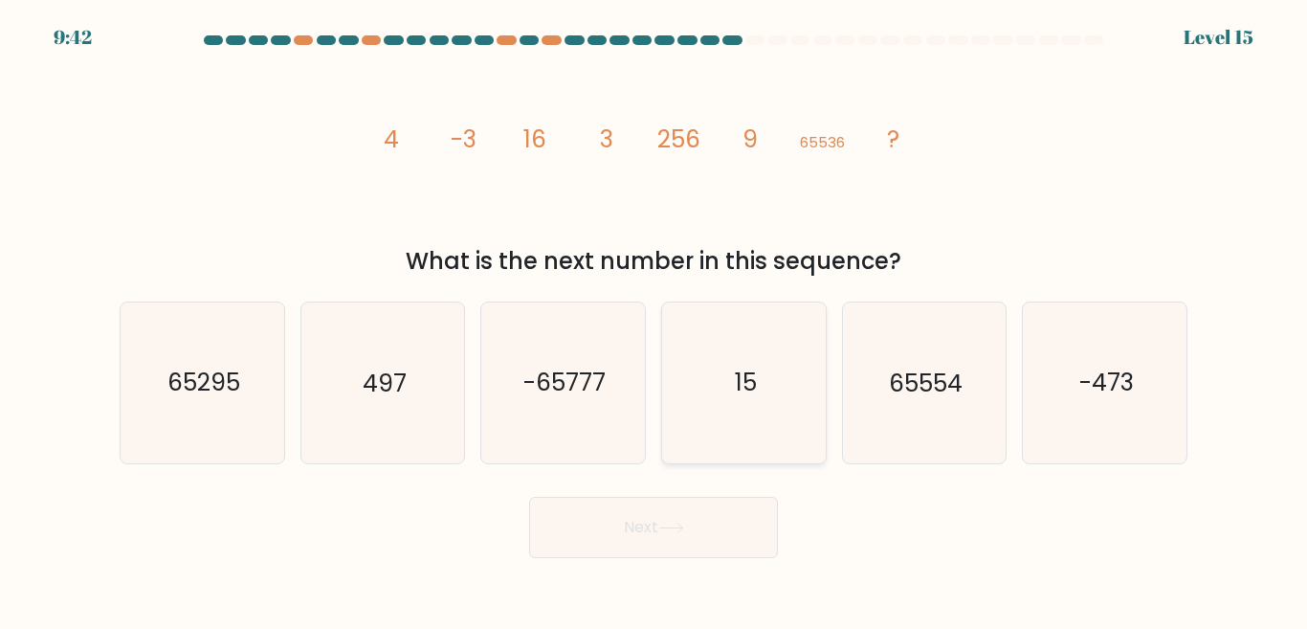
click at [723, 404] on icon "15" at bounding box center [744, 382] width 160 height 160
click at [655, 320] on input "d. 15" at bounding box center [654, 317] width 1 height 5
radio input "true"
click at [723, 404] on icon "15" at bounding box center [744, 382] width 158 height 158
click at [655, 320] on input "d. 15" at bounding box center [654, 317] width 1 height 5
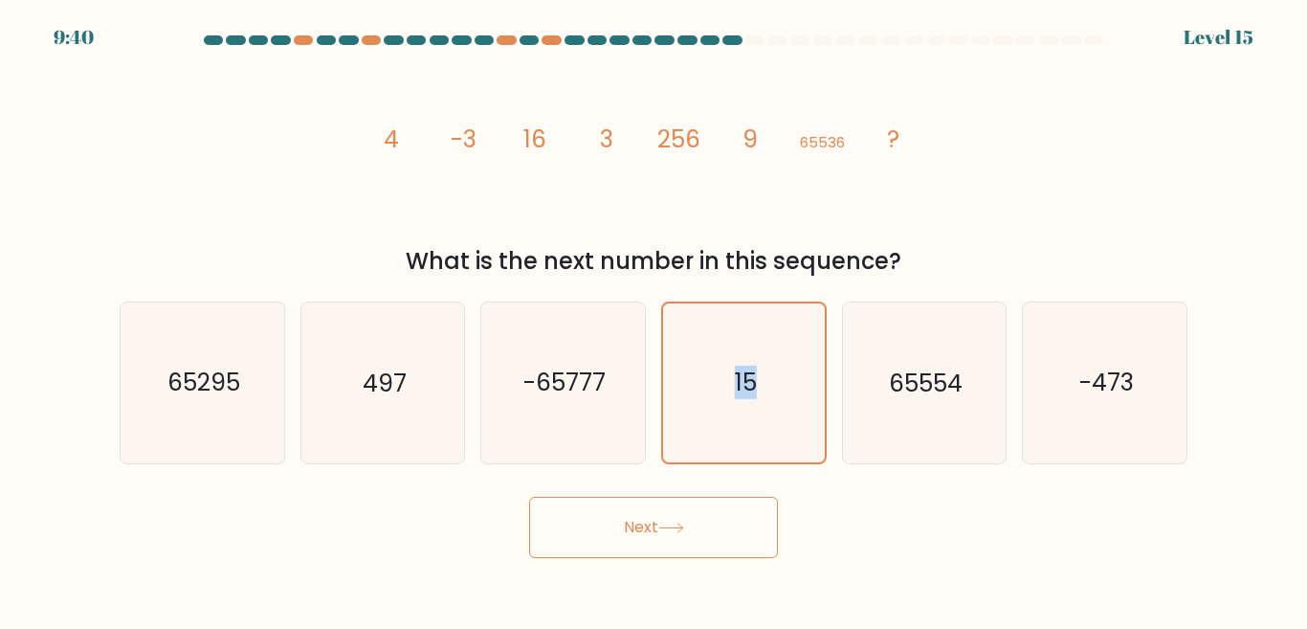
click at [698, 514] on button "Next" at bounding box center [653, 527] width 249 height 61
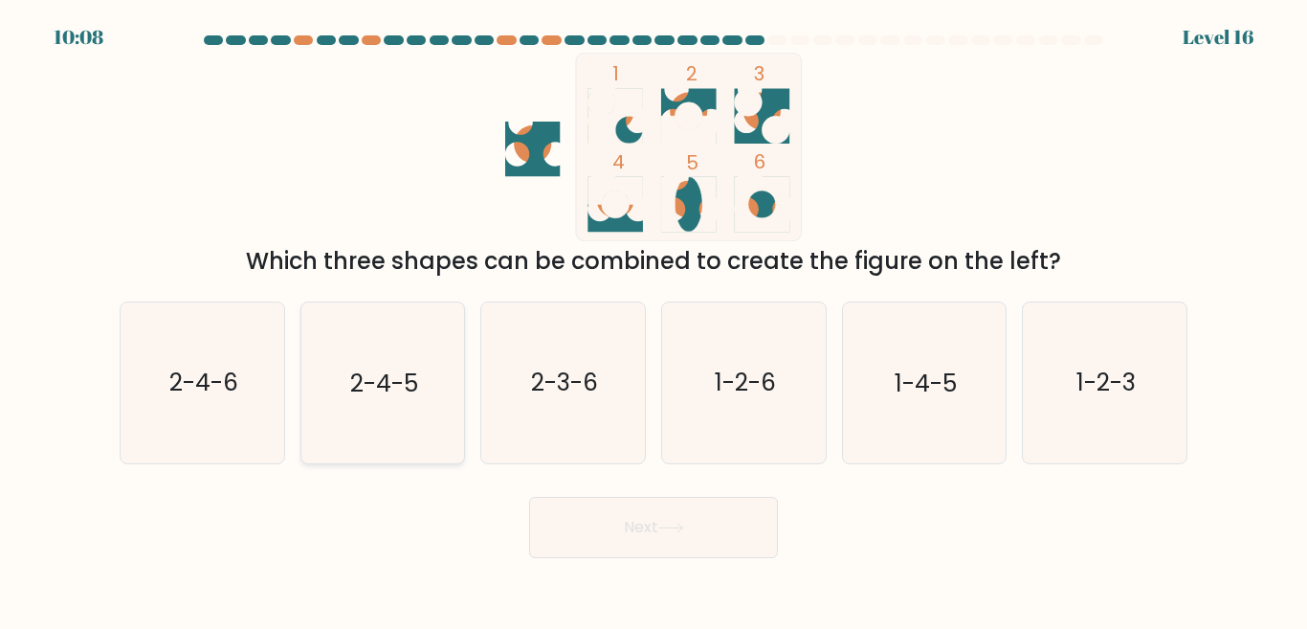
click at [377, 433] on icon "2-4-5" at bounding box center [382, 382] width 160 height 160
click at [654, 320] on input "b. 2-4-5" at bounding box center [654, 317] width 1 height 5
radio input "true"
click at [603, 527] on button "Next" at bounding box center [653, 527] width 249 height 61
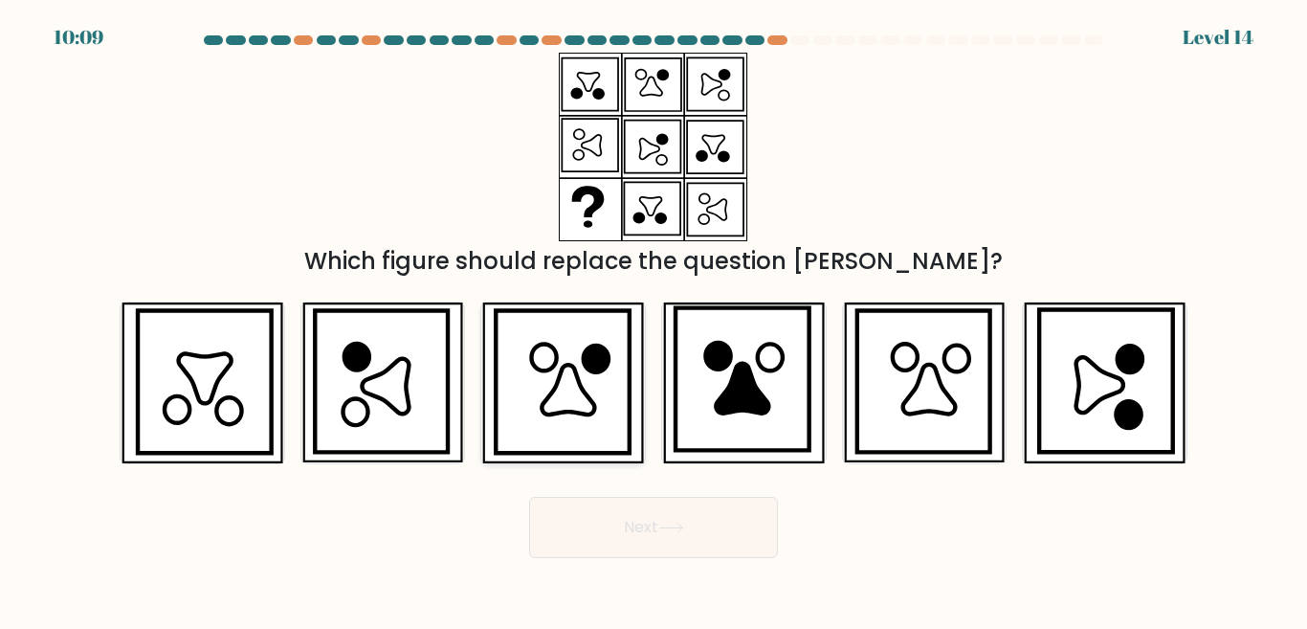
click at [580, 389] on icon at bounding box center [569, 390] width 53 height 50
click at [654, 320] on input "c." at bounding box center [654, 317] width 1 height 5
radio input "true"
click at [627, 516] on button "Next" at bounding box center [653, 527] width 249 height 61
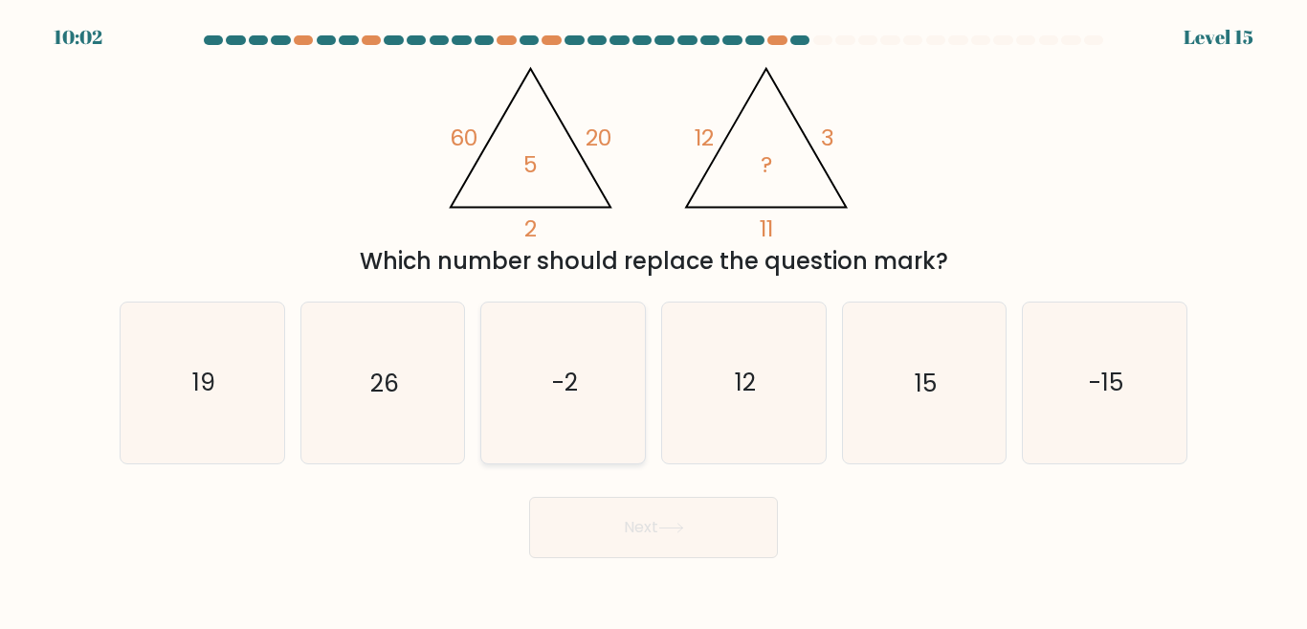
click at [526, 405] on icon "-2" at bounding box center [563, 382] width 160 height 160
click at [654, 320] on input "c. -2" at bounding box center [654, 317] width 1 height 5
radio input "true"
click at [618, 518] on button "Next" at bounding box center [653, 527] width 249 height 61
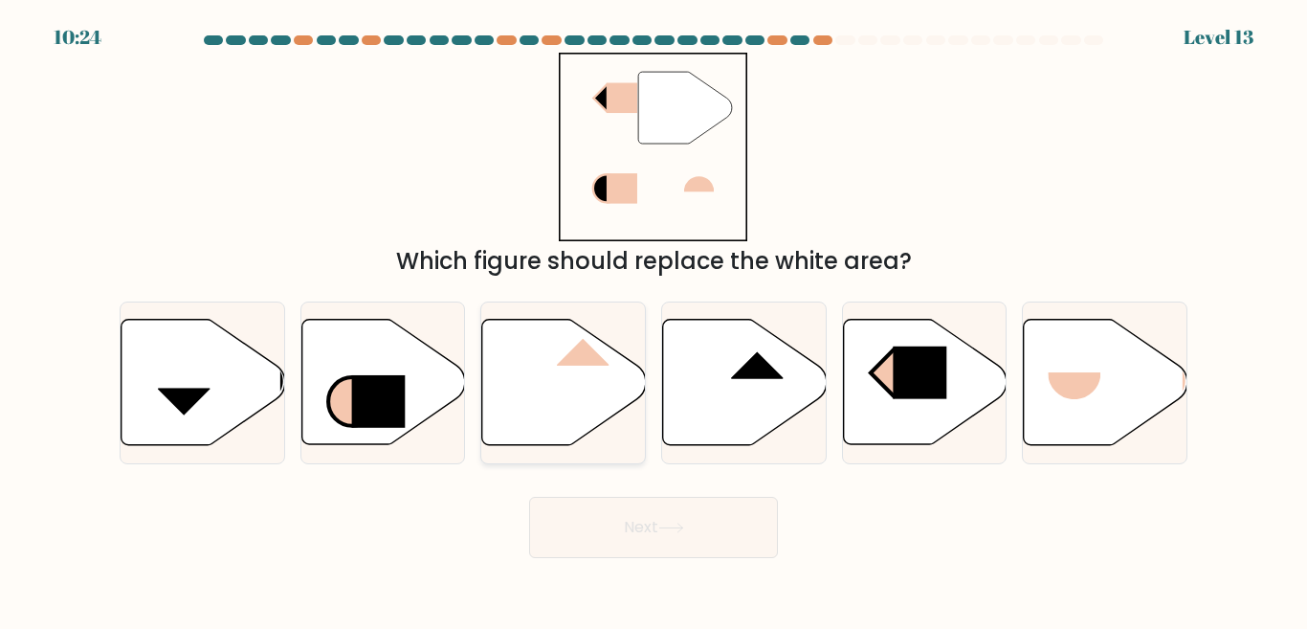
click at [583, 396] on icon at bounding box center [564, 382] width 164 height 125
click at [654, 320] on input "c." at bounding box center [654, 317] width 1 height 5
radio input "true"
click at [583, 396] on icon at bounding box center [564, 382] width 162 height 123
click at [654, 320] on input "c." at bounding box center [654, 317] width 1 height 5
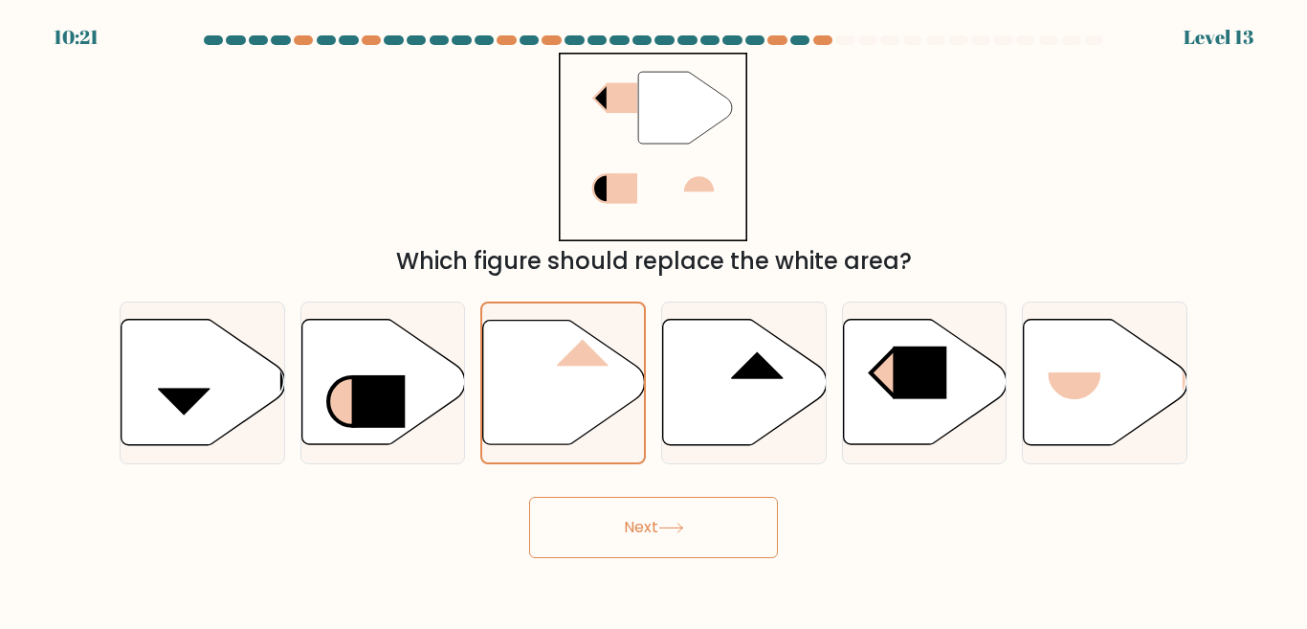
click at [635, 531] on button "Next" at bounding box center [653, 527] width 249 height 61
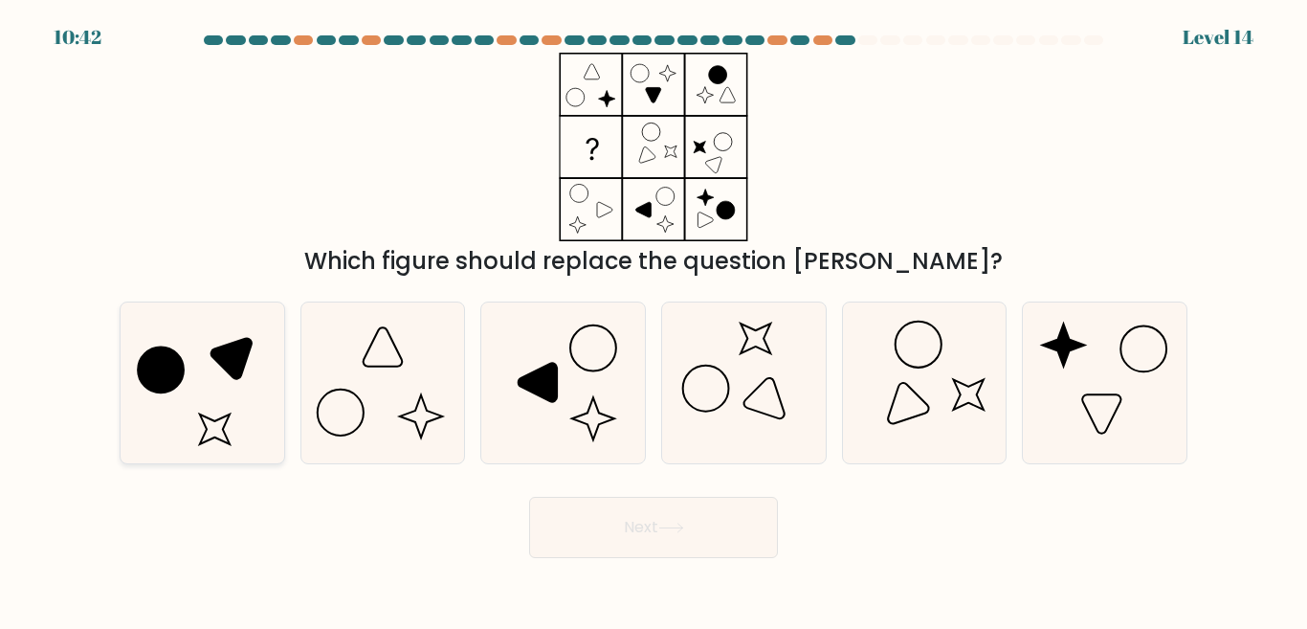
drag, startPoint x: 140, startPoint y: 378, endPoint x: 244, endPoint y: 375, distance: 104.4
click at [140, 380] on circle at bounding box center [160, 370] width 65 height 65
click at [654, 320] on input "a." at bounding box center [654, 317] width 1 height 5
radio input "true"
click at [578, 512] on button "Next" at bounding box center [653, 527] width 249 height 61
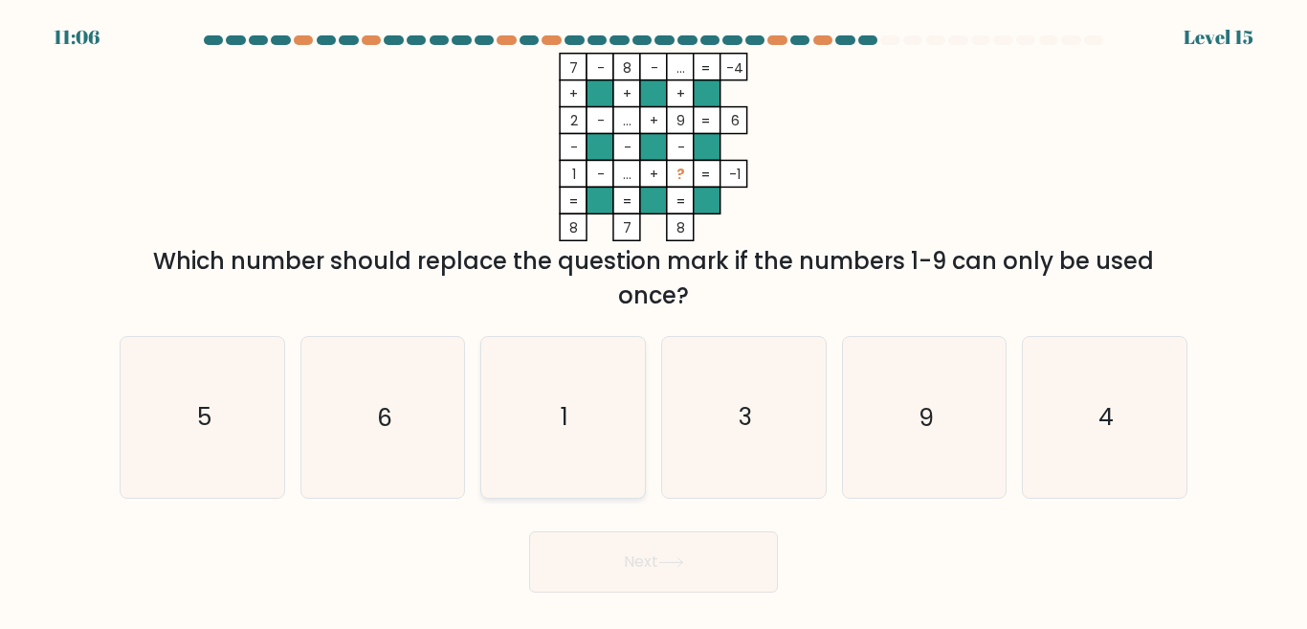
click at [584, 399] on icon "1" at bounding box center [563, 417] width 160 height 160
click at [654, 320] on input "c. 1" at bounding box center [654, 317] width 1 height 5
radio input "true"
click at [639, 547] on button "Next" at bounding box center [653, 561] width 249 height 61
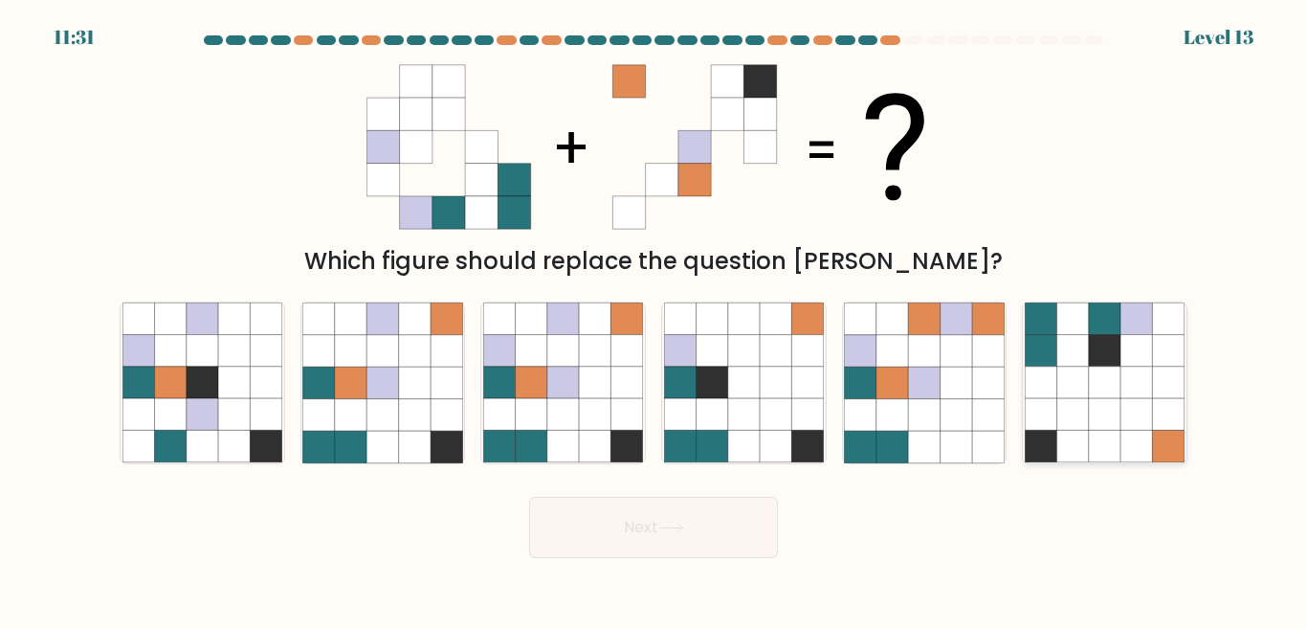
click at [1106, 383] on icon at bounding box center [1105, 383] width 32 height 32
click at [655, 320] on input "f." at bounding box center [654, 317] width 1 height 5
radio input "true"
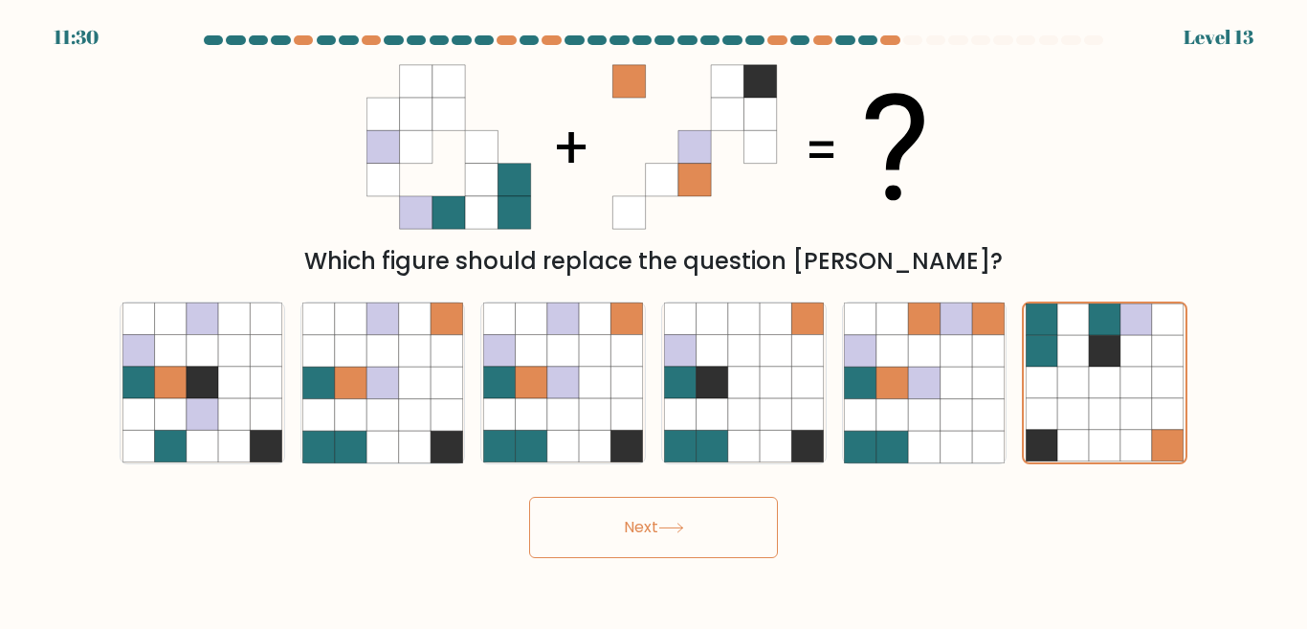
click at [726, 526] on button "Next" at bounding box center [653, 527] width 249 height 61
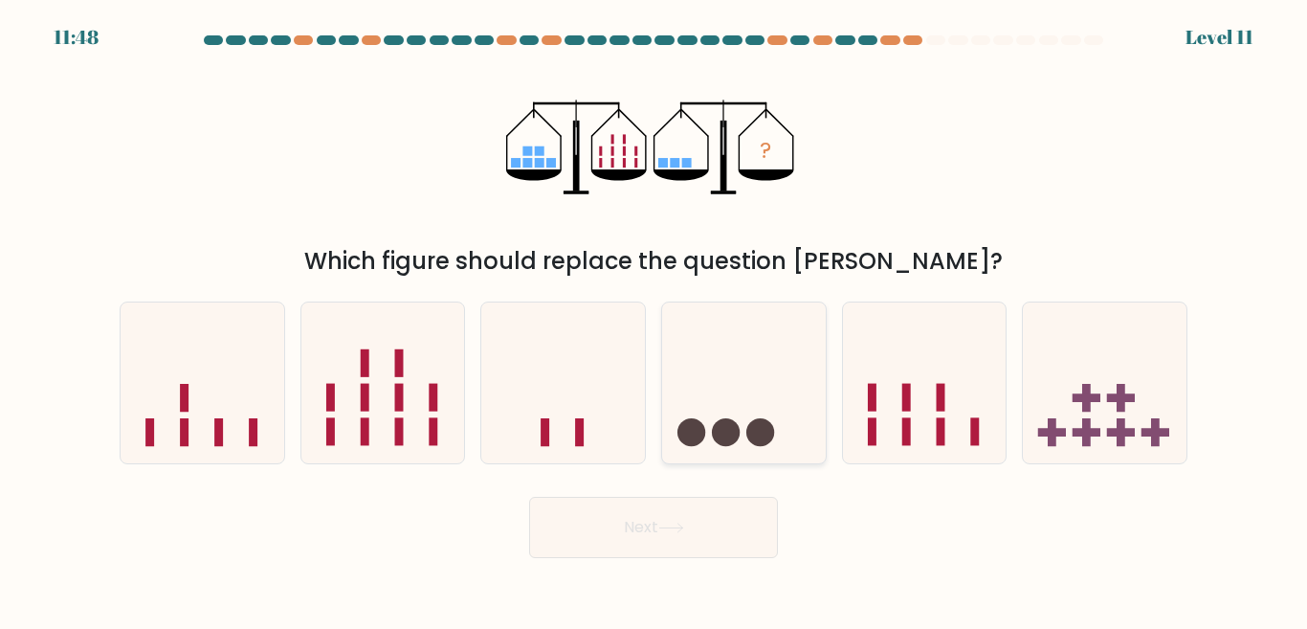
click at [754, 375] on icon at bounding box center [744, 382] width 164 height 135
click at [655, 320] on input "d." at bounding box center [654, 317] width 1 height 5
radio input "true"
click at [754, 375] on icon at bounding box center [744, 383] width 162 height 134
click at [655, 320] on input "d." at bounding box center [654, 317] width 1 height 5
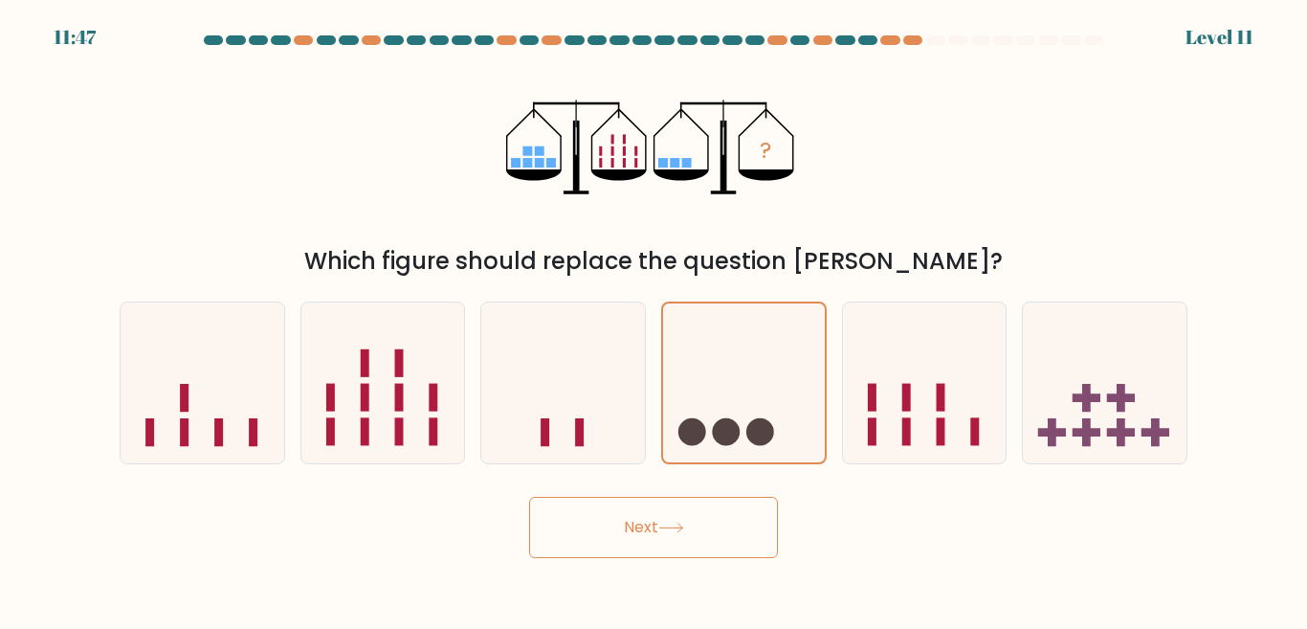
click at [727, 537] on button "Next" at bounding box center [653, 527] width 249 height 61
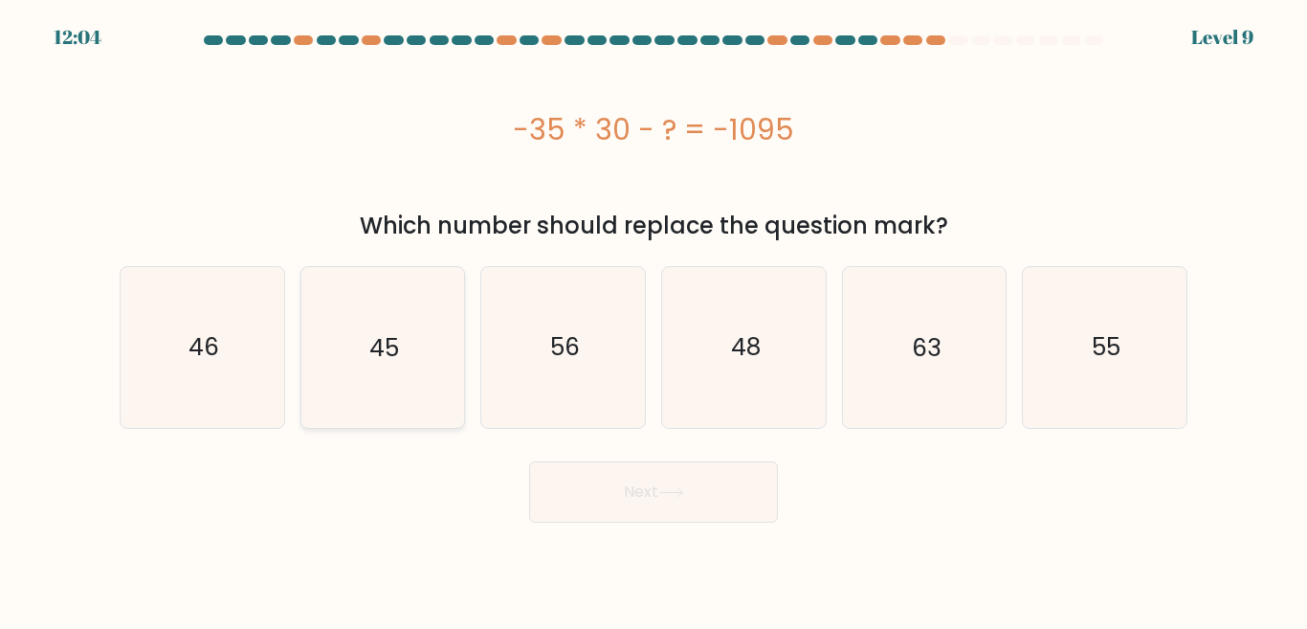
click at [387, 353] on text "45" at bounding box center [384, 346] width 30 height 33
click at [654, 320] on input "b. 45" at bounding box center [654, 317] width 1 height 5
radio input "true"
click at [639, 484] on button "Next" at bounding box center [653, 491] width 249 height 61
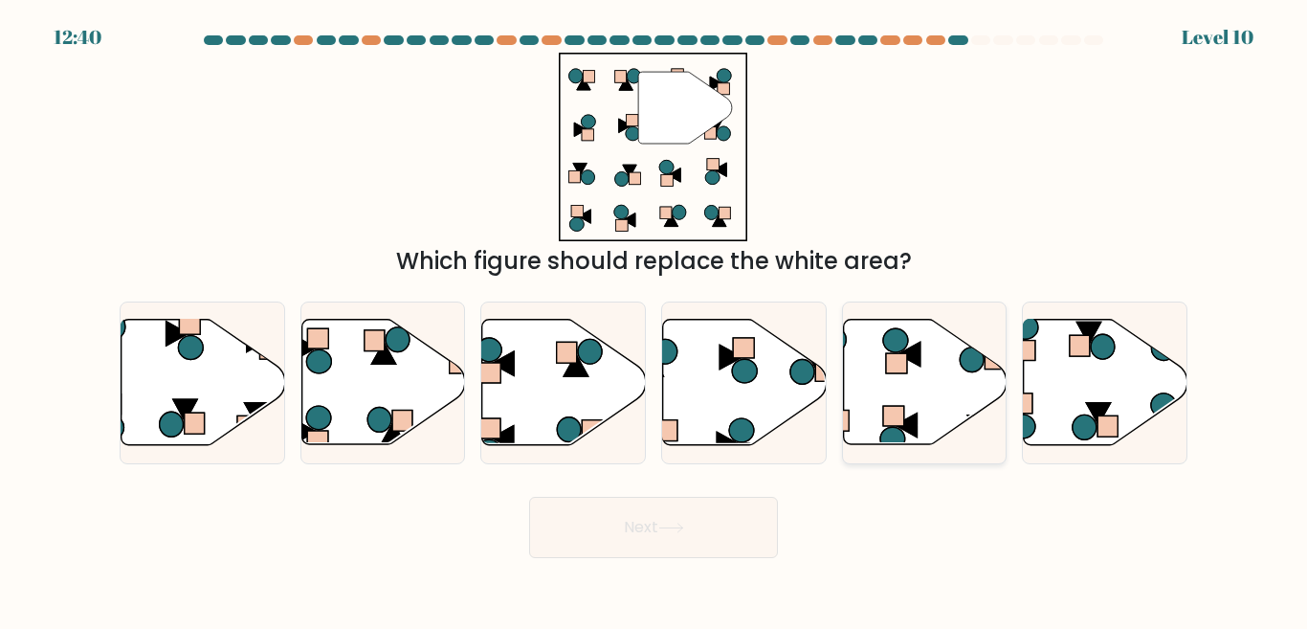
click at [888, 393] on icon at bounding box center [925, 382] width 164 height 125
click at [655, 320] on input "e." at bounding box center [654, 317] width 1 height 5
radio input "true"
click at [666, 531] on icon at bounding box center [671, 528] width 26 height 11
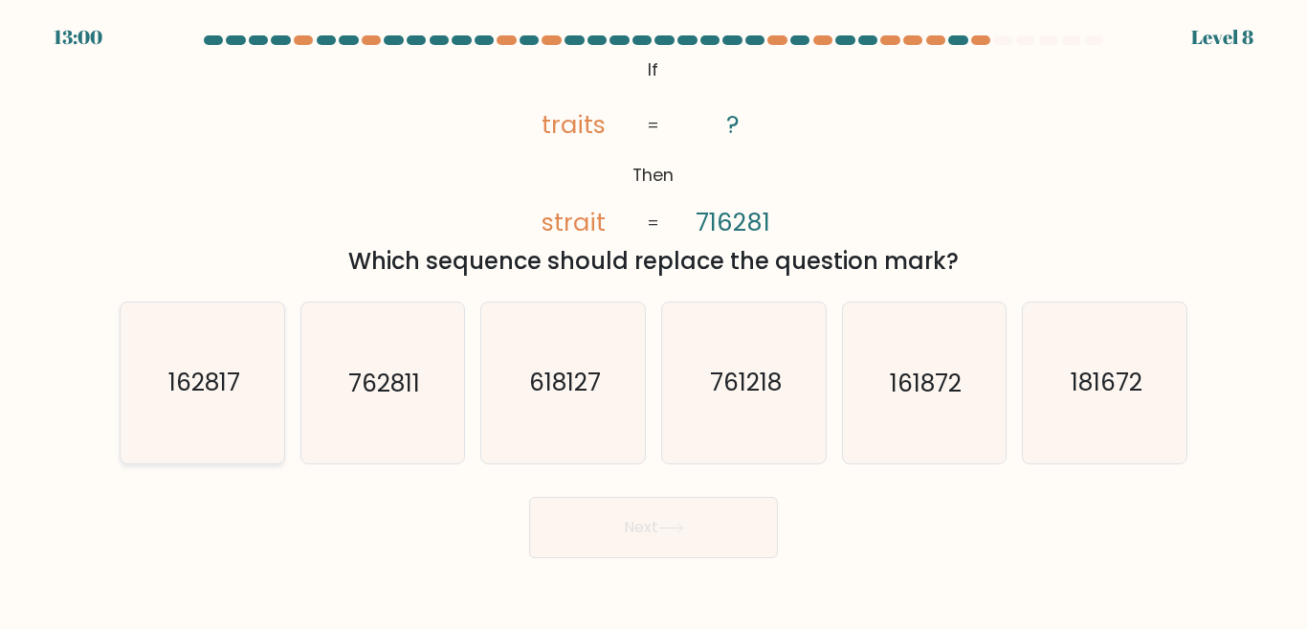
click at [244, 397] on icon "162817" at bounding box center [202, 382] width 160 height 160
click at [654, 320] on input "a. 162817" at bounding box center [654, 317] width 1 height 5
radio input "true"
click at [703, 519] on button "Next" at bounding box center [653, 527] width 249 height 61
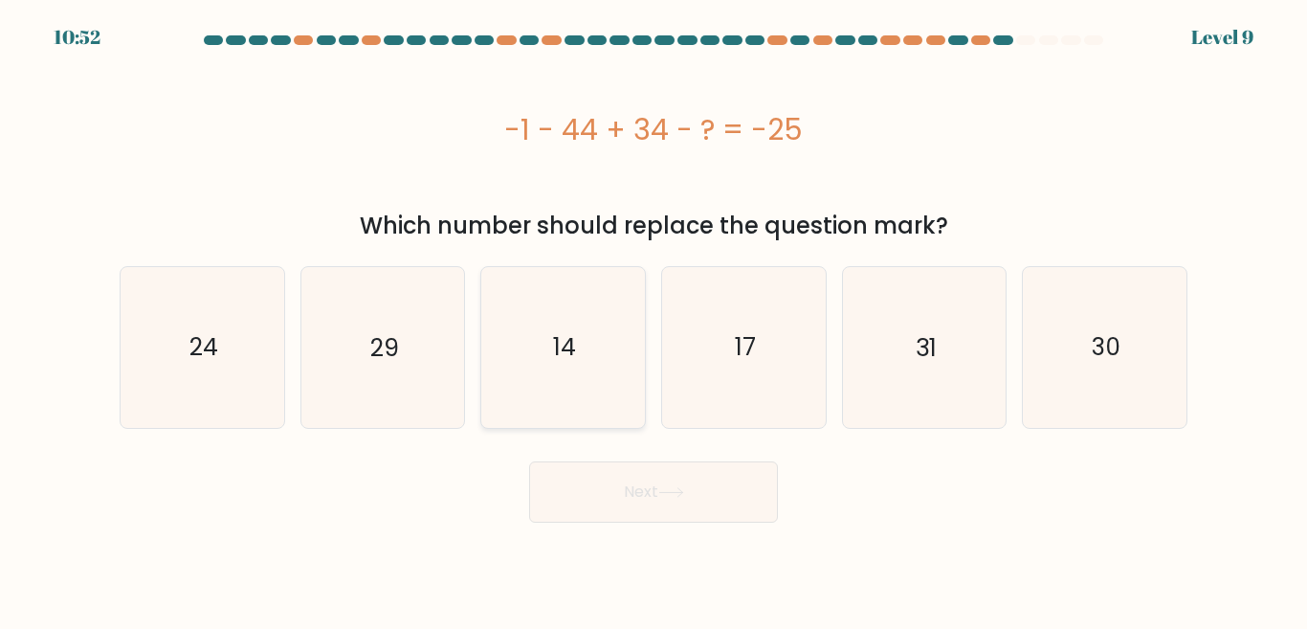
click at [566, 343] on text "14" at bounding box center [564, 346] width 23 height 33
click at [654, 320] on input "c. 14" at bounding box center [654, 317] width 1 height 5
radio input "true"
click at [610, 483] on button "Next" at bounding box center [653, 491] width 249 height 61
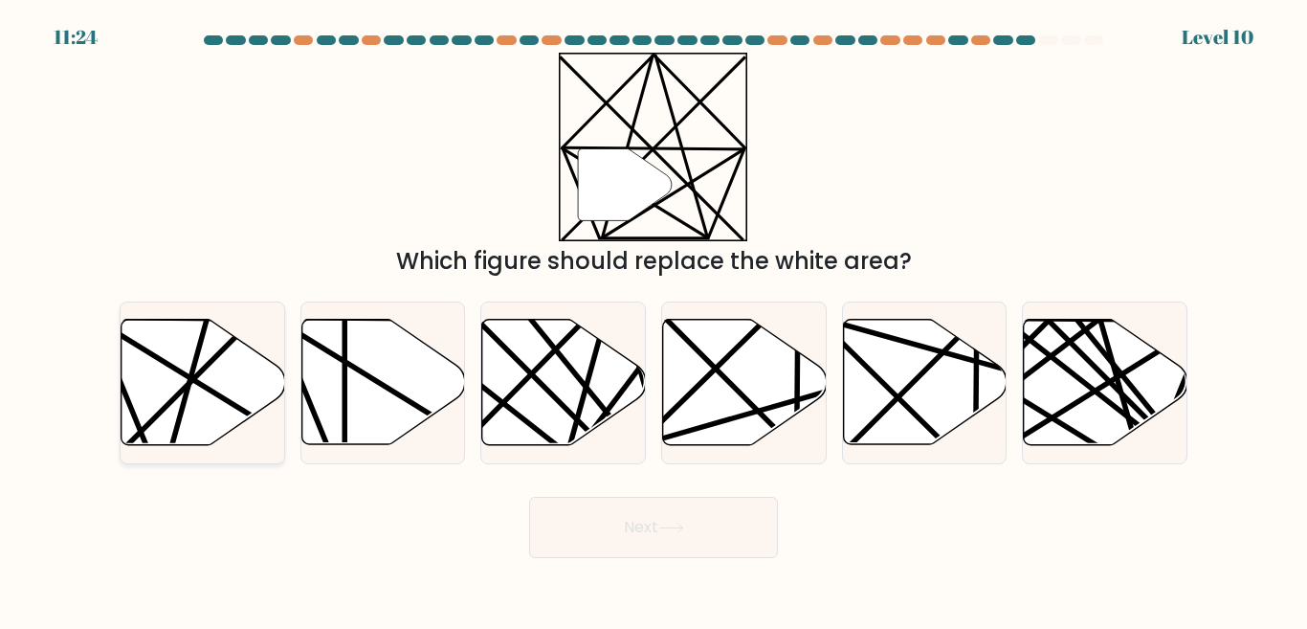
click at [210, 405] on icon at bounding box center [204, 382] width 164 height 125
click at [654, 320] on input "a." at bounding box center [654, 317] width 1 height 5
radio input "true"
click at [210, 405] on icon at bounding box center [203, 382] width 162 height 123
click at [654, 320] on input "a." at bounding box center [654, 317] width 1 height 5
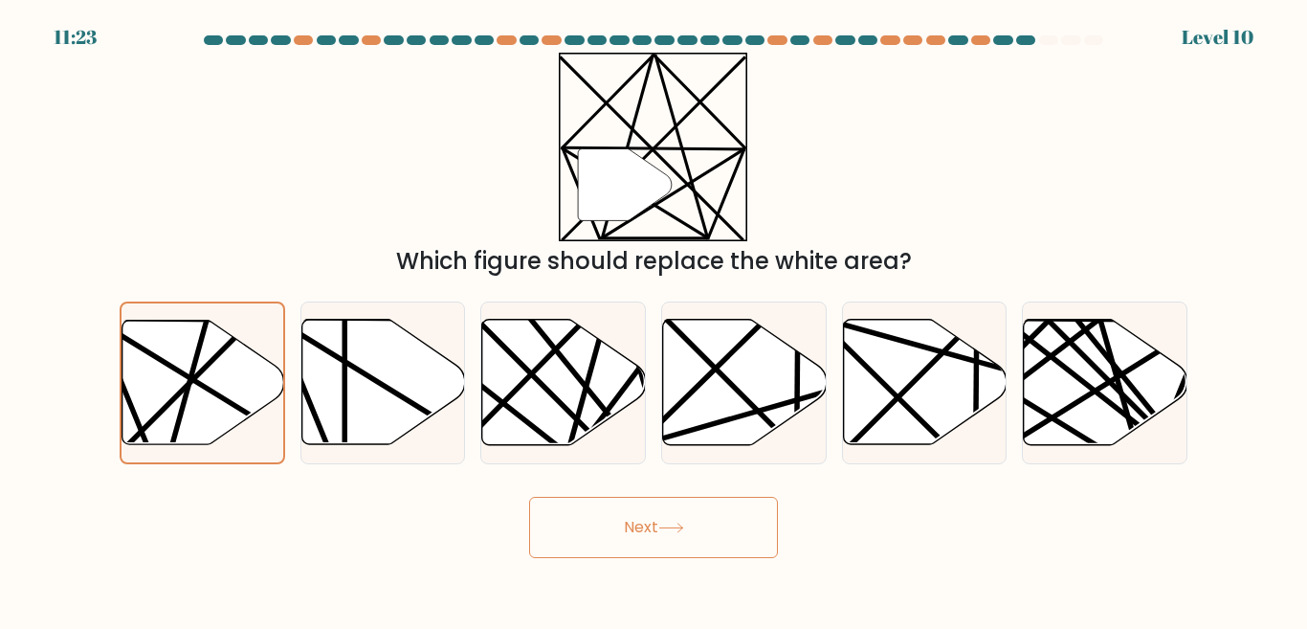
click at [599, 525] on button "Next" at bounding box center [653, 527] width 249 height 61
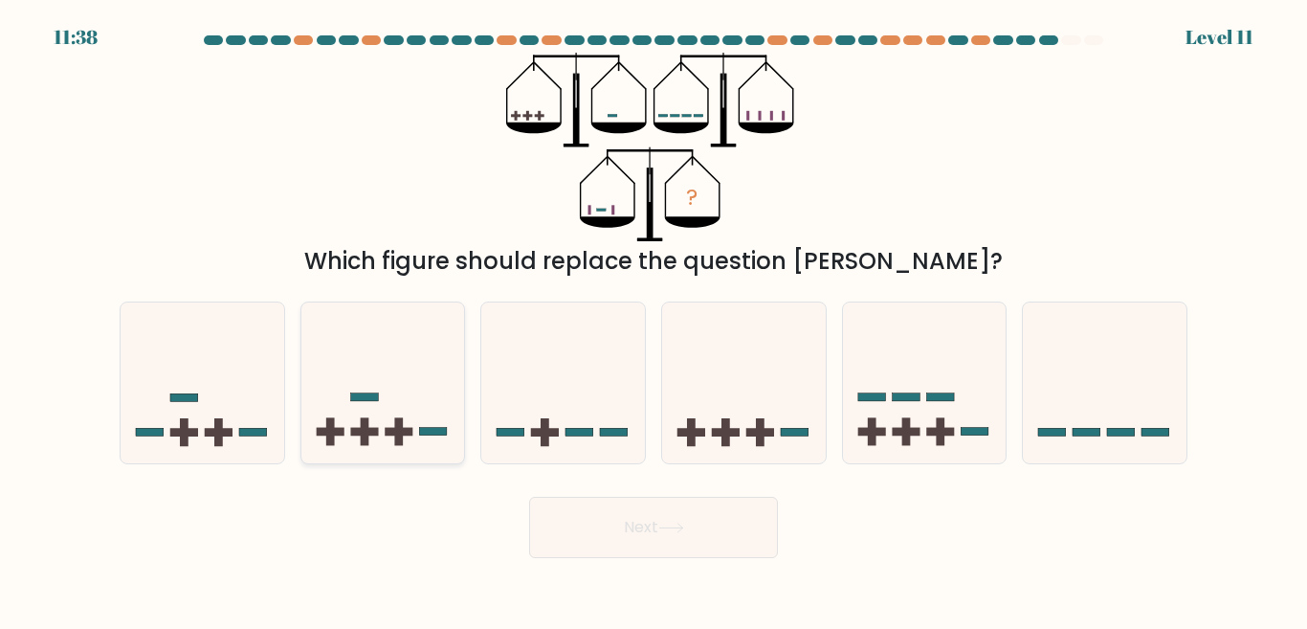
click at [412, 448] on icon at bounding box center [383, 382] width 164 height 135
click at [654, 320] on input "b." at bounding box center [654, 317] width 1 height 5
radio input "true"
click at [622, 527] on button "Next" at bounding box center [653, 527] width 249 height 61
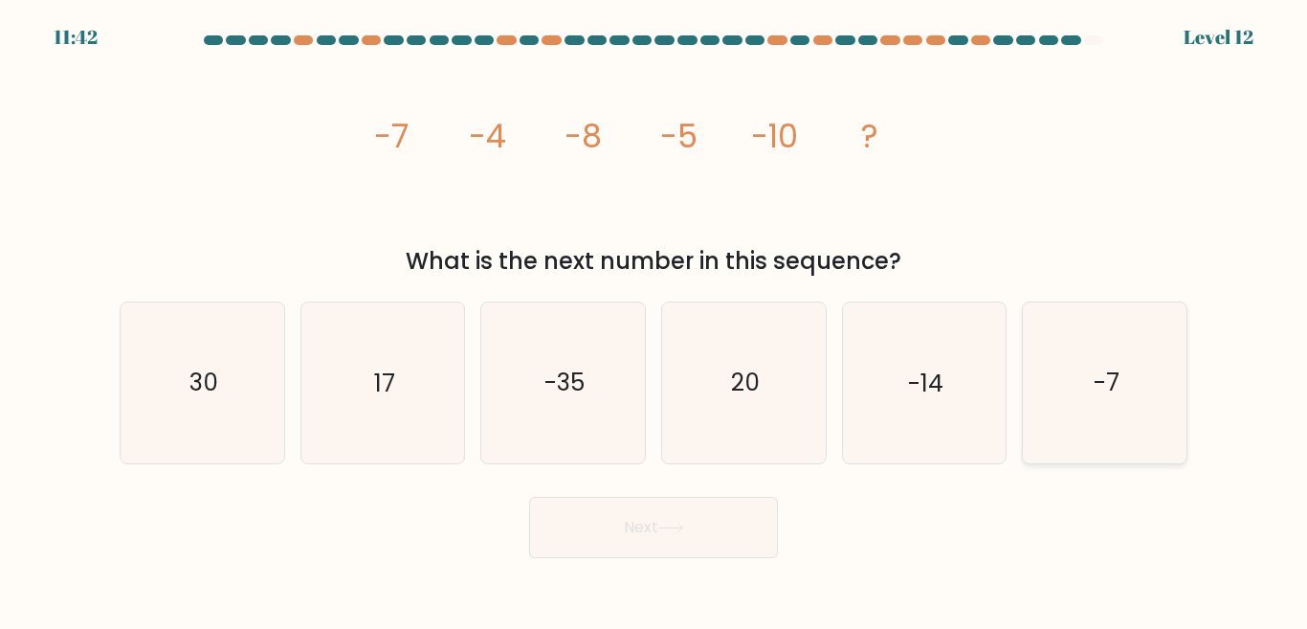
click at [1125, 420] on icon "-7" at bounding box center [1105, 382] width 160 height 160
click at [655, 320] on input "f. -7" at bounding box center [654, 317] width 1 height 5
radio input "true"
click at [711, 519] on button "Next" at bounding box center [653, 527] width 249 height 61
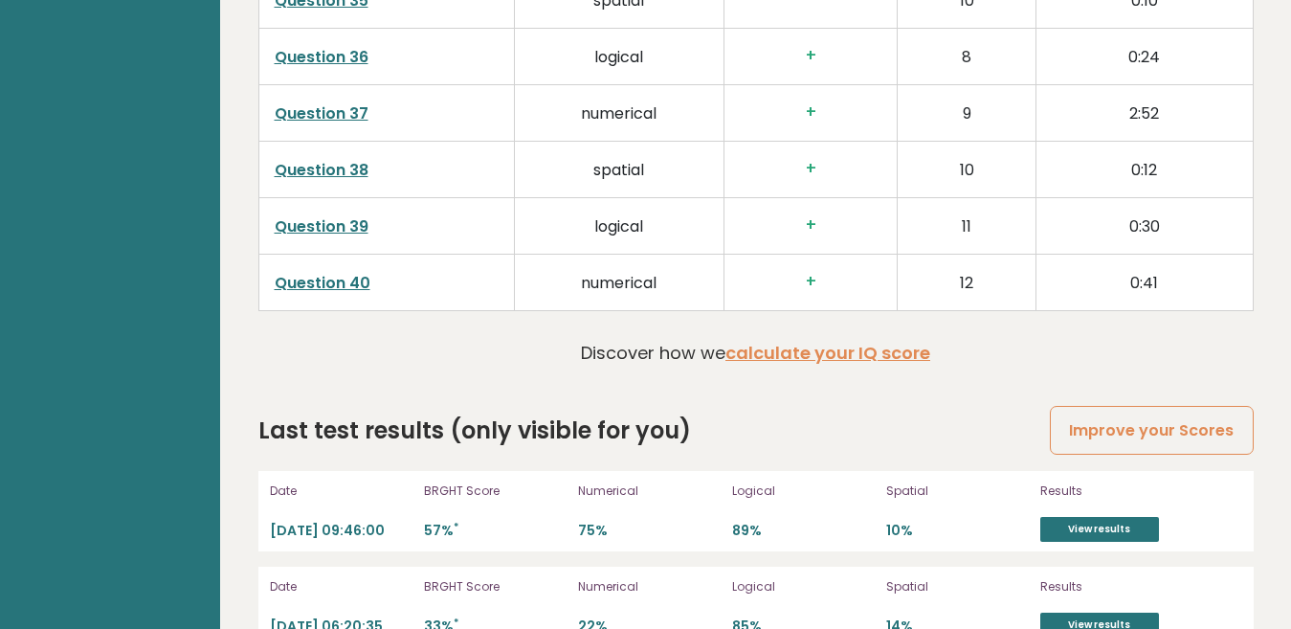
scroll to position [5112, 0]
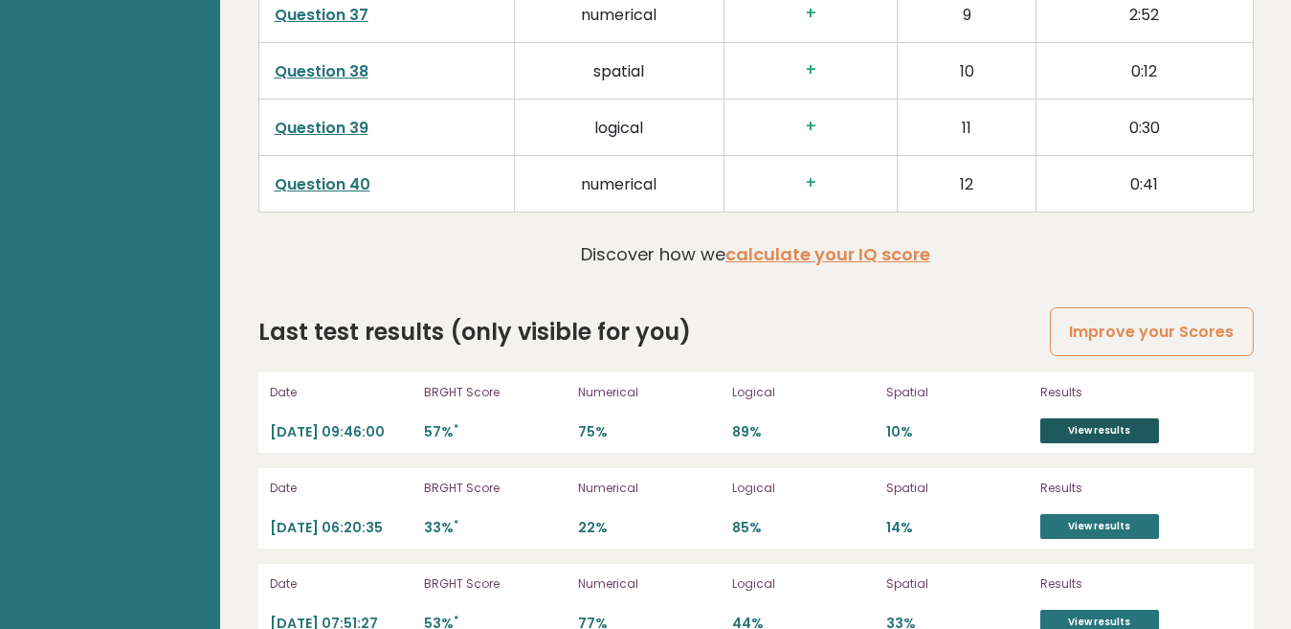
click at [1060, 418] on link "View results" at bounding box center [1099, 430] width 119 height 25
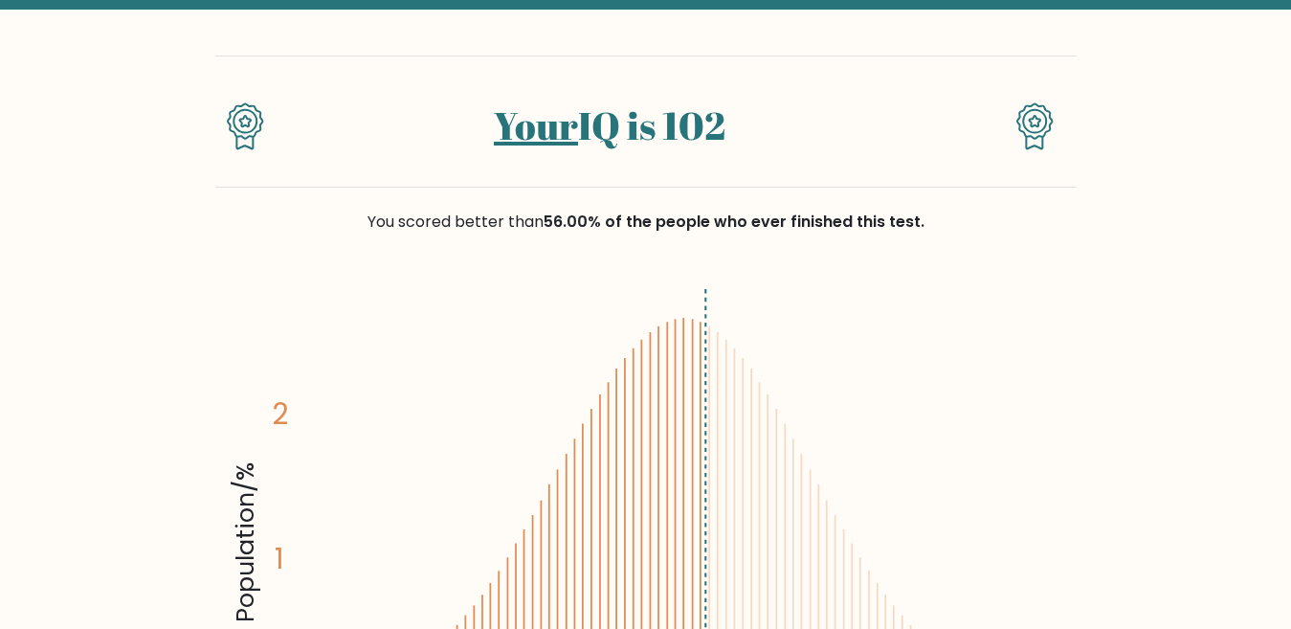
scroll to position [478, 0]
